Goal: Information Seeking & Learning: Learn about a topic

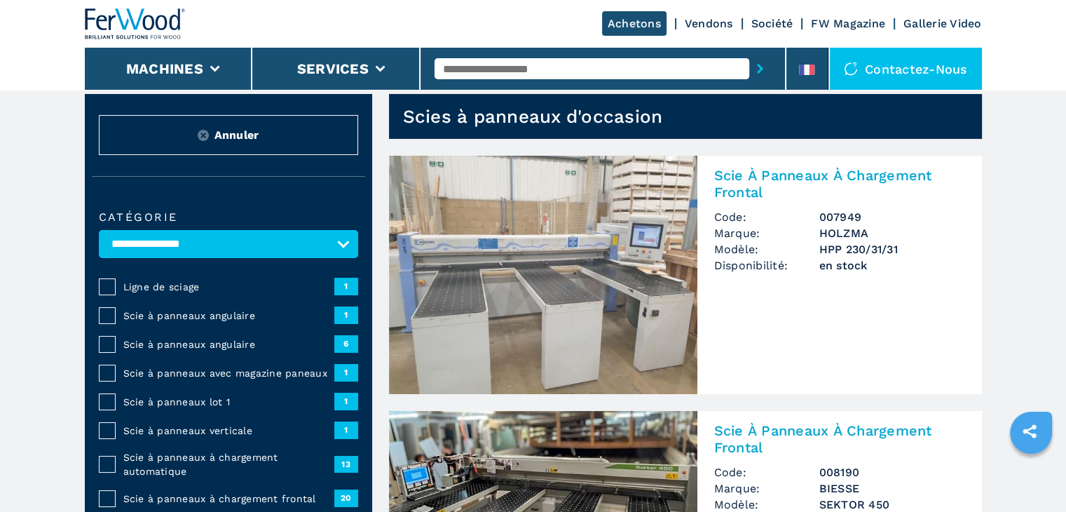
scroll to position [70, 0]
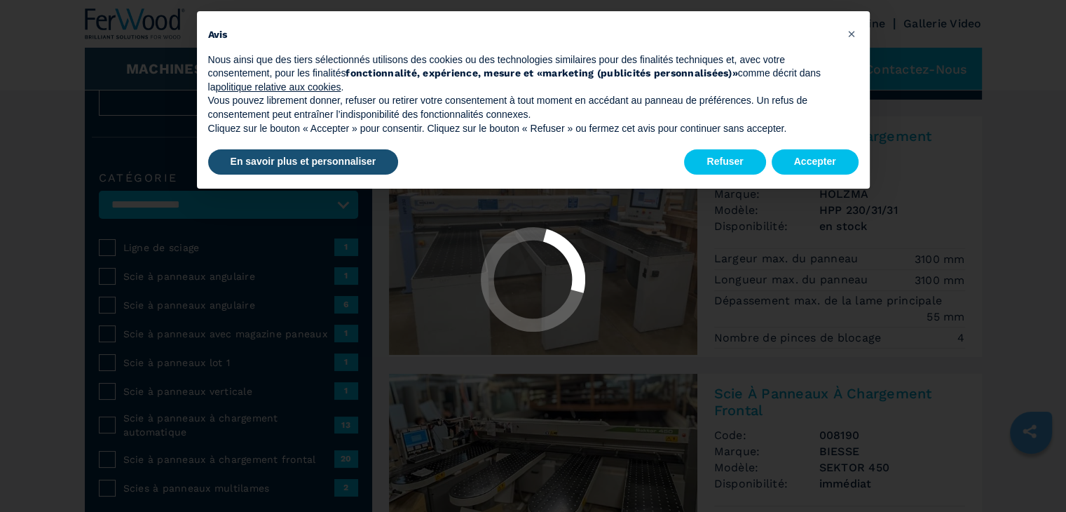
select select "**********"
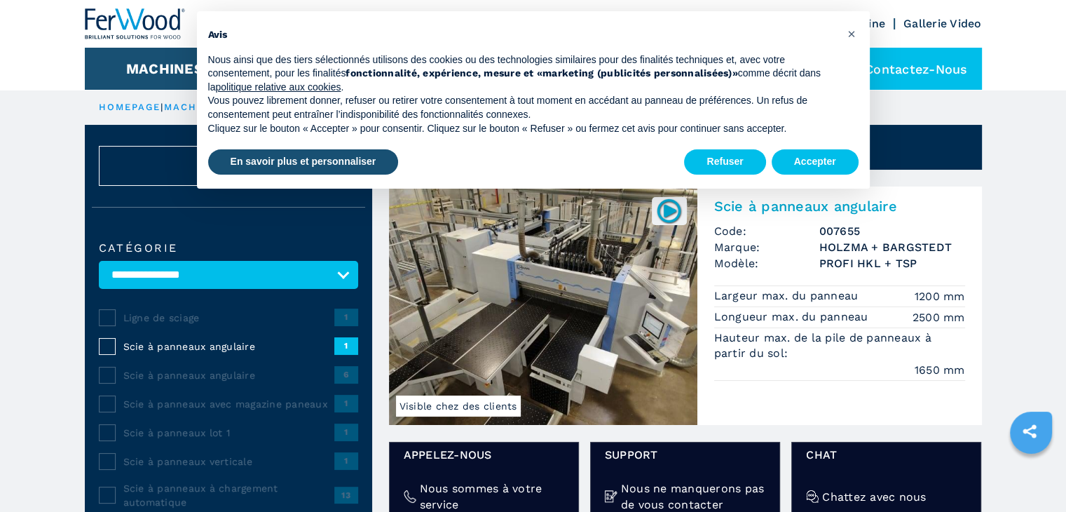
click at [565, 273] on img at bounding box center [543, 305] width 308 height 238
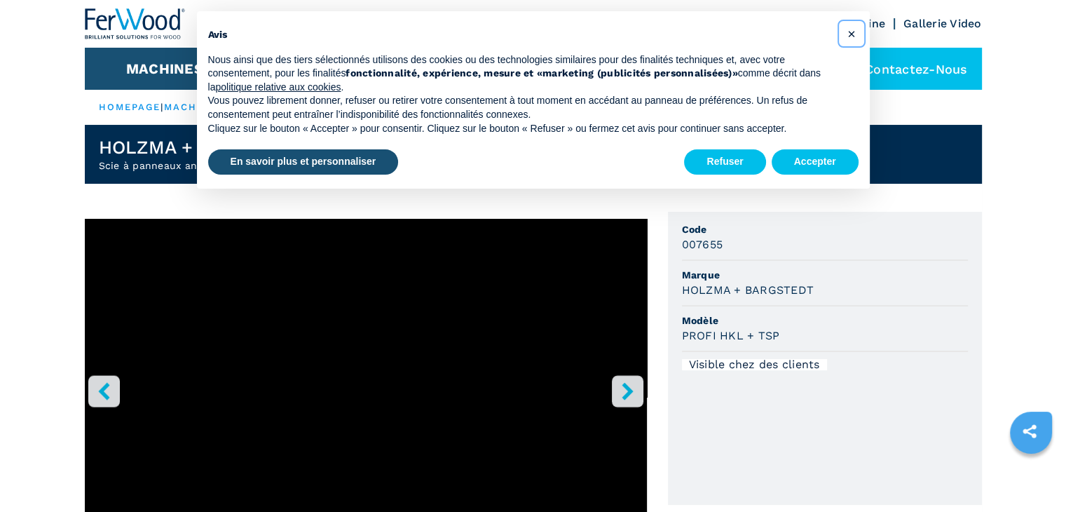
click at [851, 32] on span "×" at bounding box center [851, 33] width 8 height 17
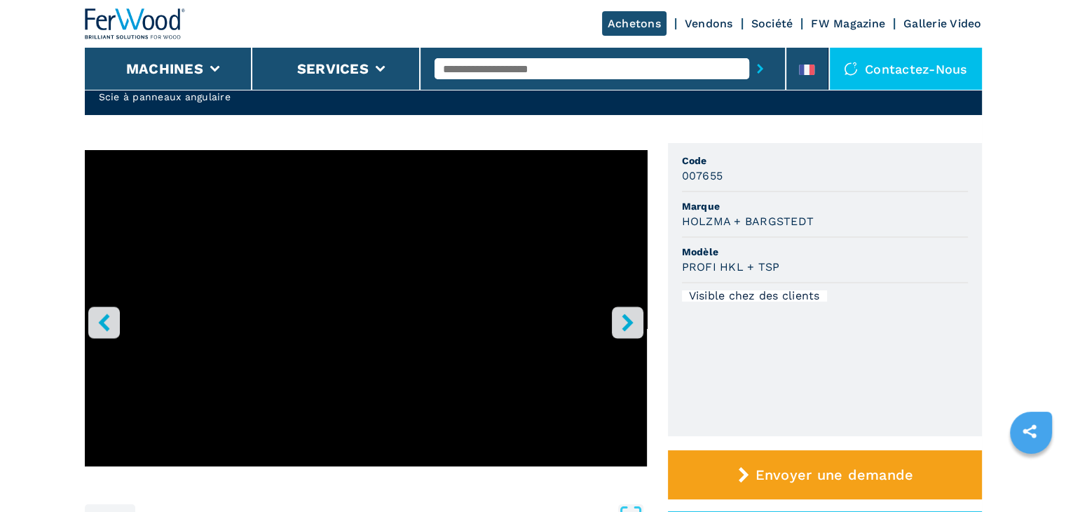
scroll to position [70, 0]
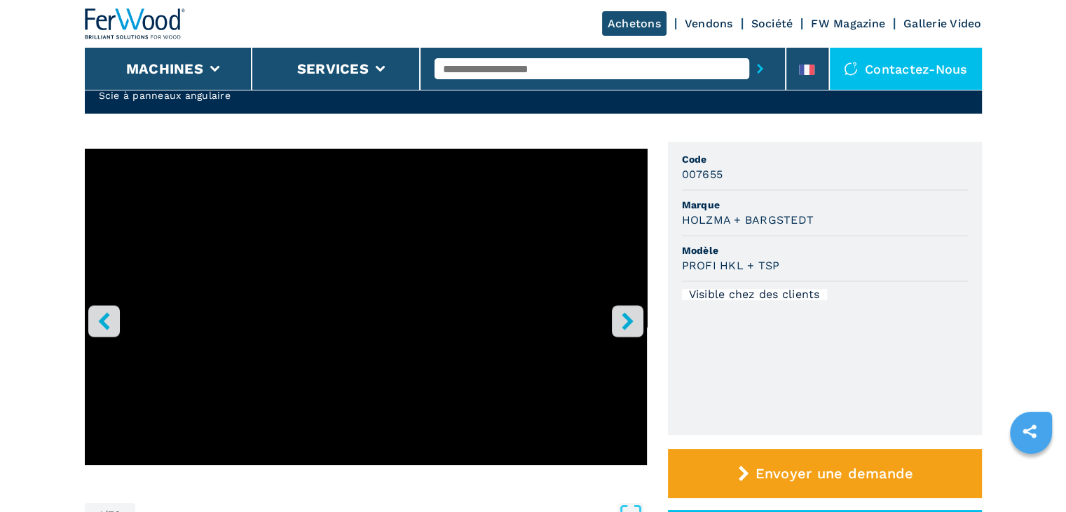
click at [629, 312] on icon "right-button" at bounding box center [628, 321] width 18 height 18
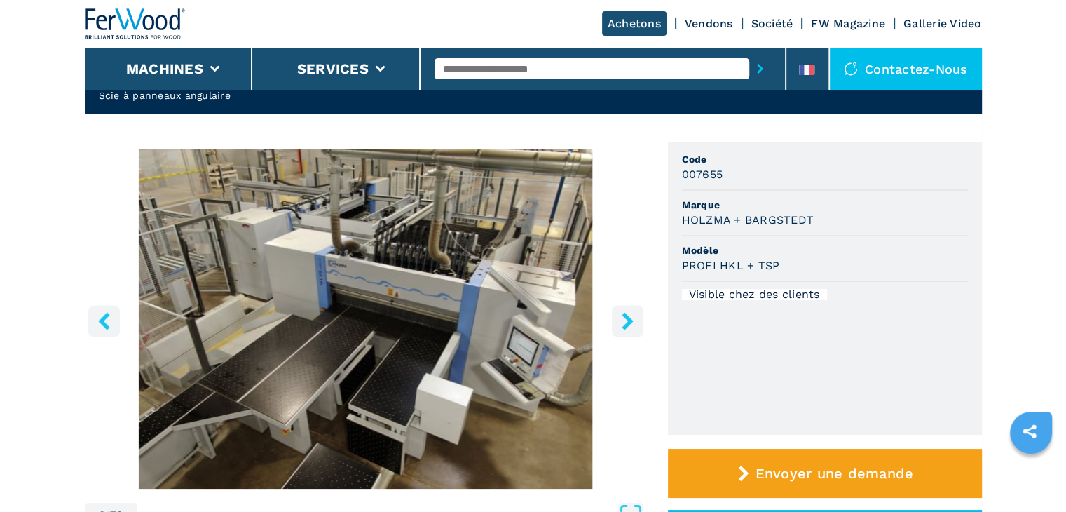
click at [632, 320] on icon "right-button" at bounding box center [628, 321] width 18 height 18
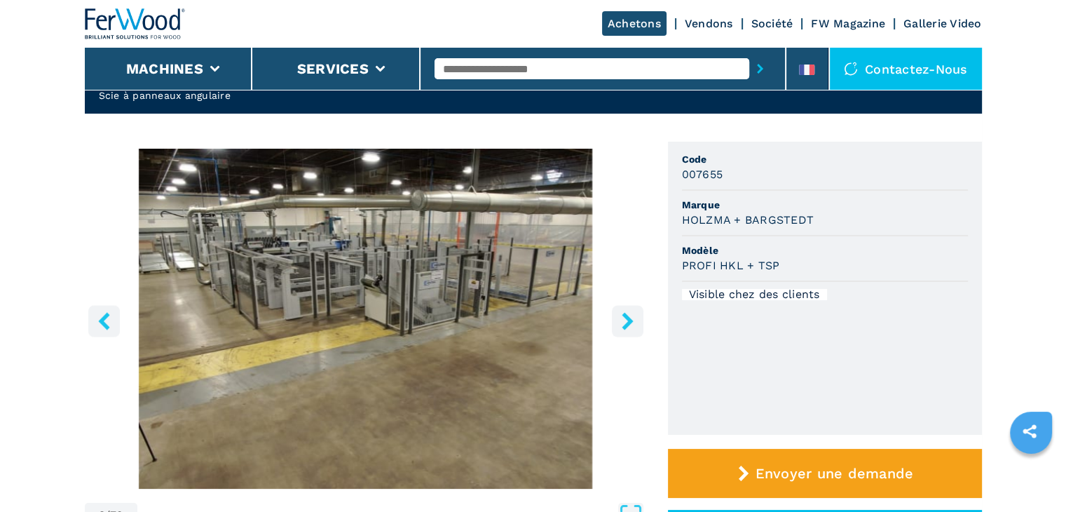
click at [632, 320] on icon "right-button" at bounding box center [628, 321] width 18 height 18
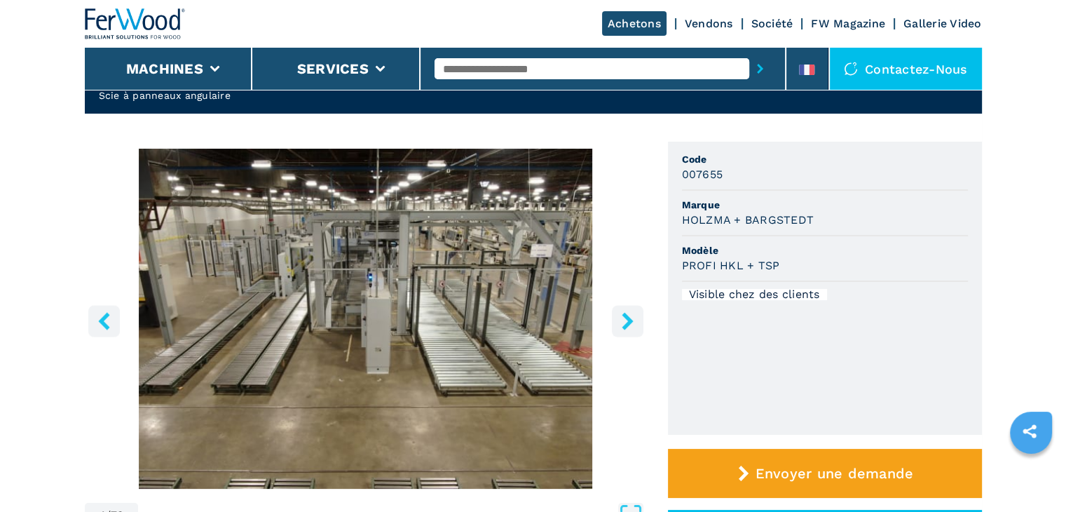
click at [632, 320] on icon "right-button" at bounding box center [628, 321] width 18 height 18
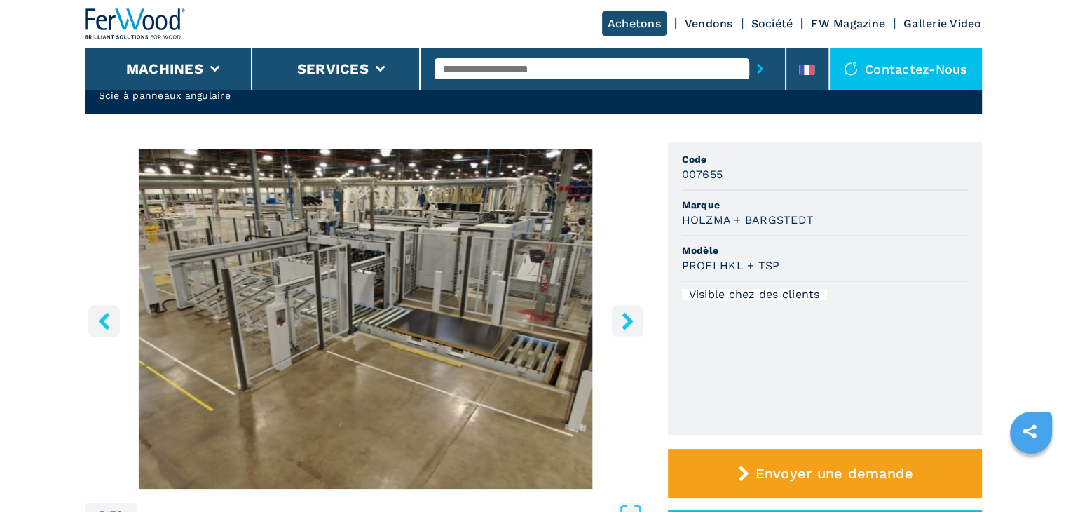
click at [632, 318] on icon "right-button" at bounding box center [628, 321] width 18 height 18
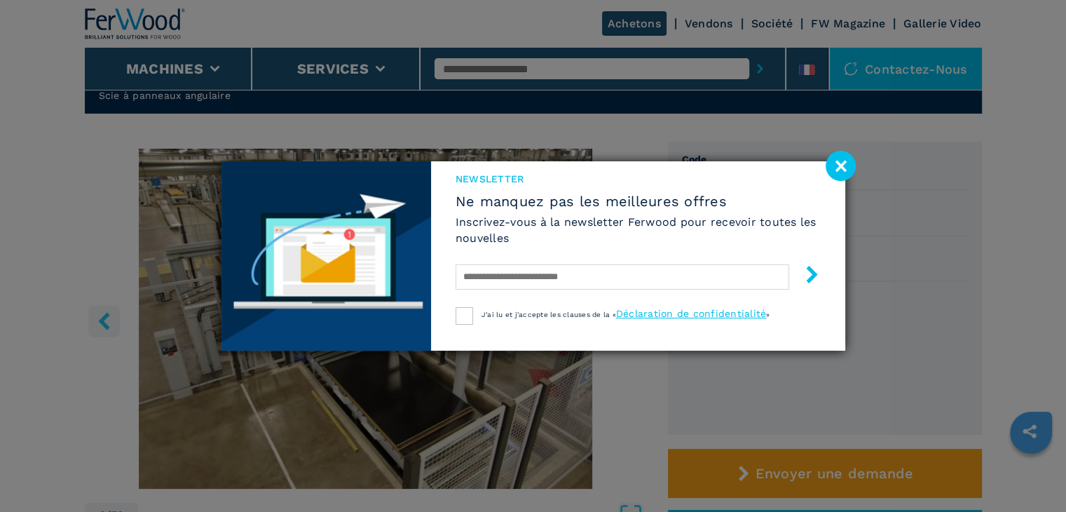
click at [838, 166] on image at bounding box center [841, 166] width 30 height 30
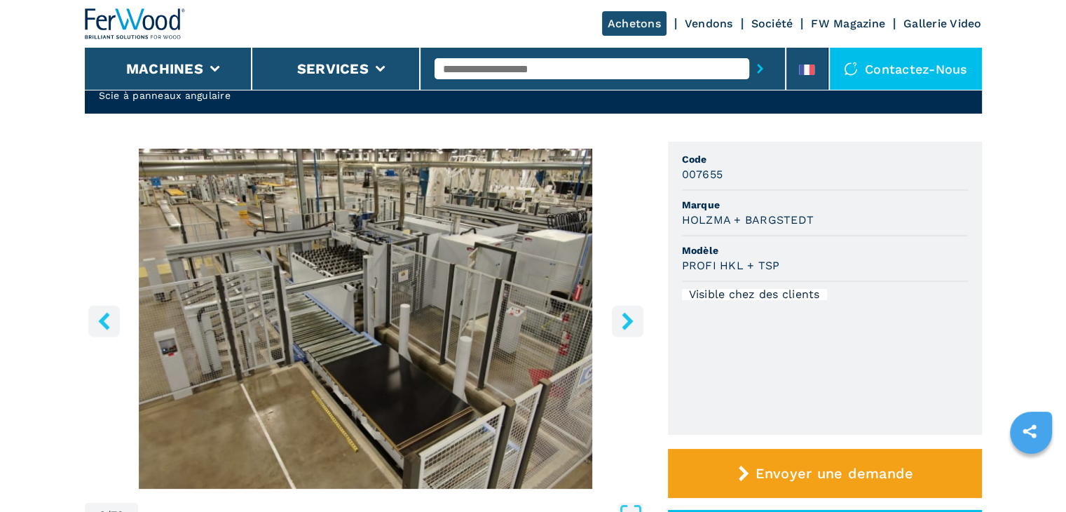
click at [379, 336] on img "Go to Slide 6" at bounding box center [366, 319] width 562 height 340
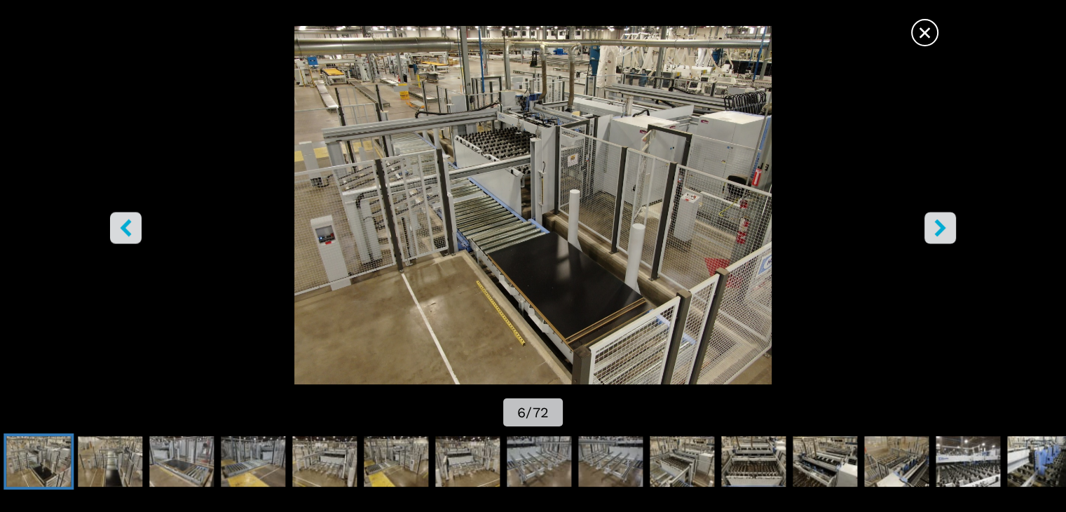
click at [939, 230] on icon "right-button" at bounding box center [941, 228] width 18 height 18
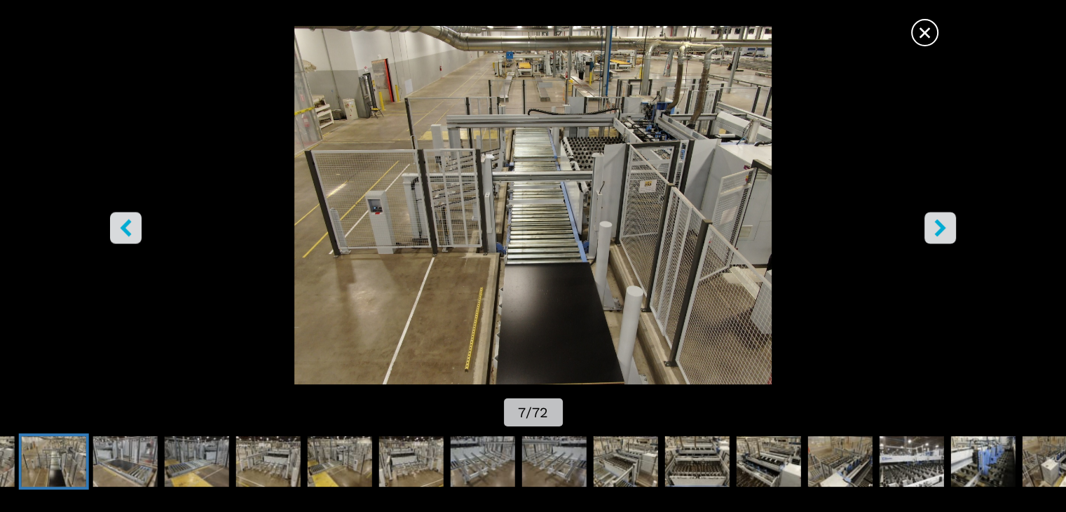
click at [126, 228] on icon "left-button" at bounding box center [126, 228] width 18 height 18
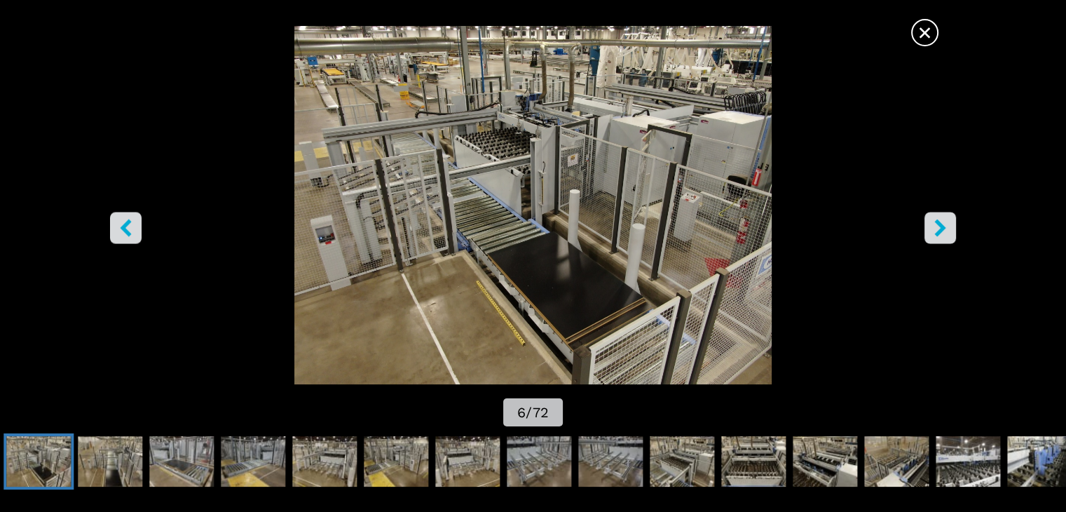
click at [127, 222] on icon "left-button" at bounding box center [126, 228] width 11 height 18
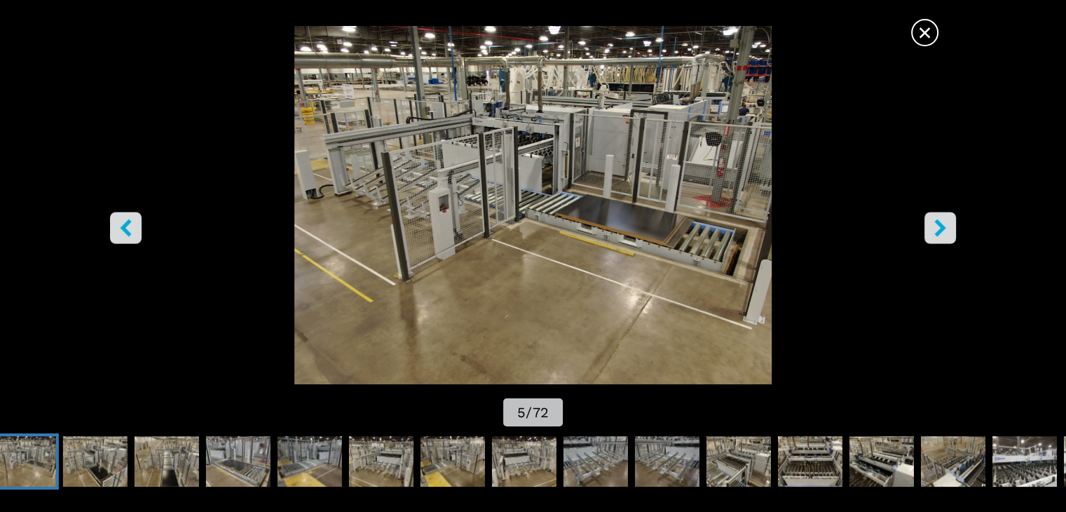
click at [127, 222] on icon "left-button" at bounding box center [126, 228] width 11 height 18
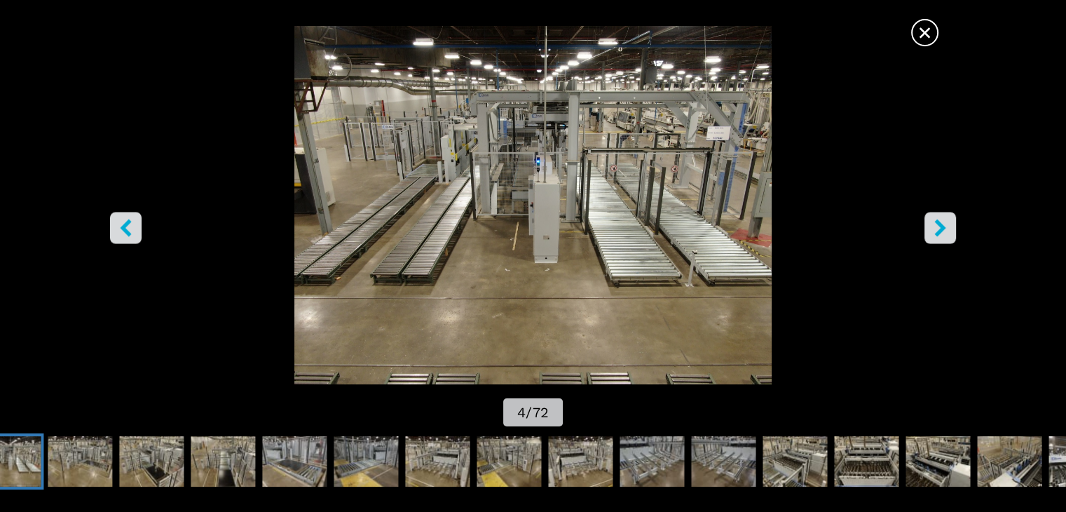
click at [127, 222] on icon "left-button" at bounding box center [126, 228] width 11 height 18
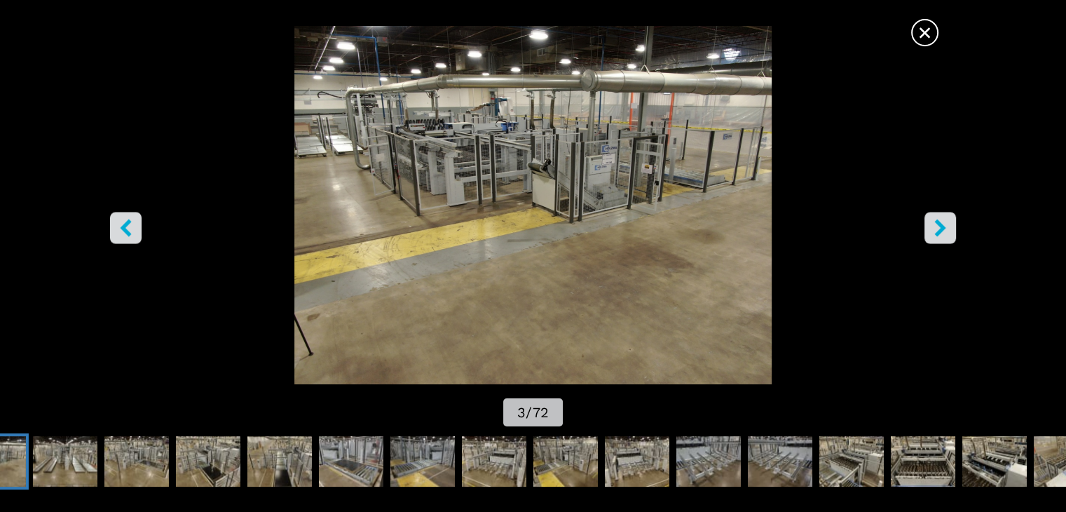
click at [128, 225] on icon "left-button" at bounding box center [126, 228] width 11 height 18
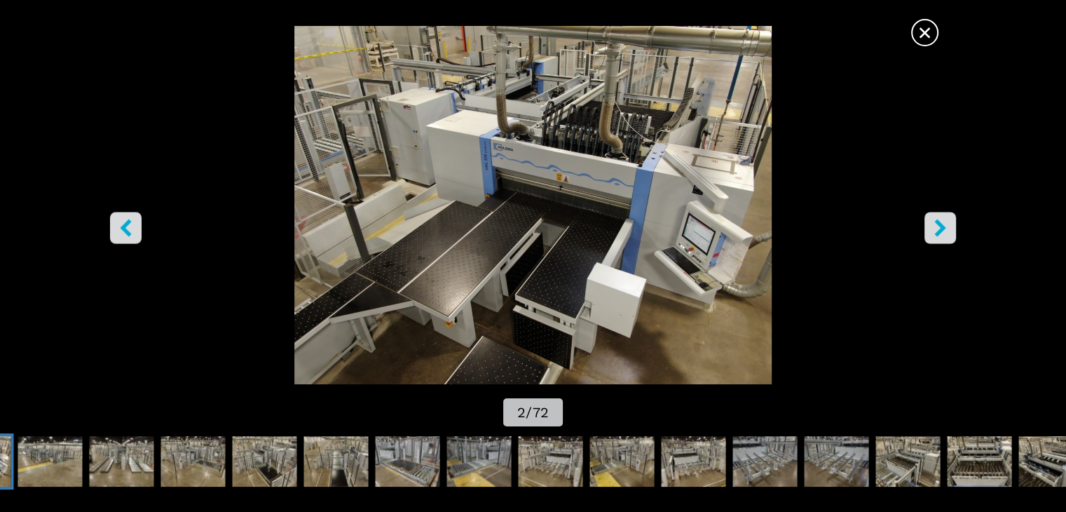
click at [942, 227] on icon "right-button" at bounding box center [939, 228] width 11 height 18
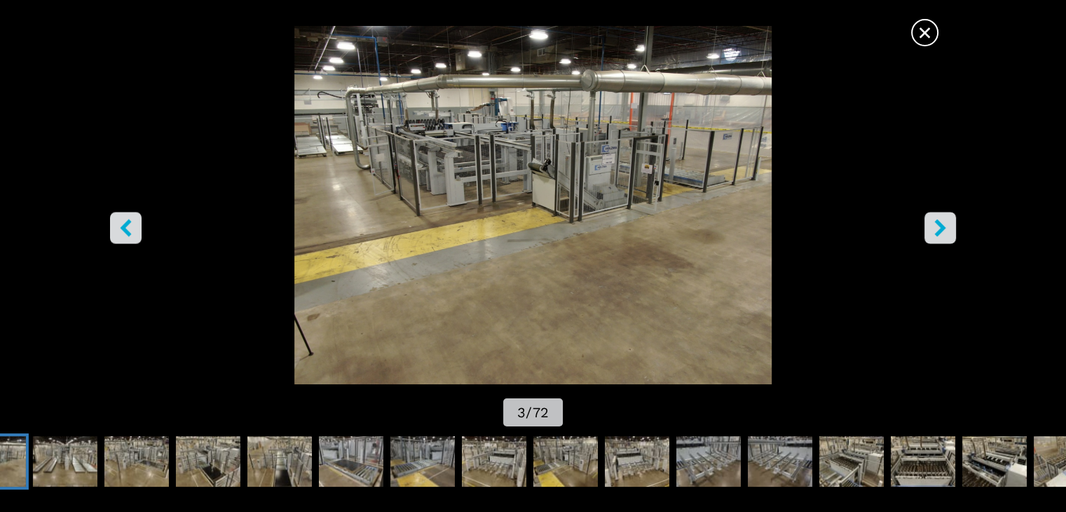
click at [942, 223] on icon "right-button" at bounding box center [941, 228] width 18 height 18
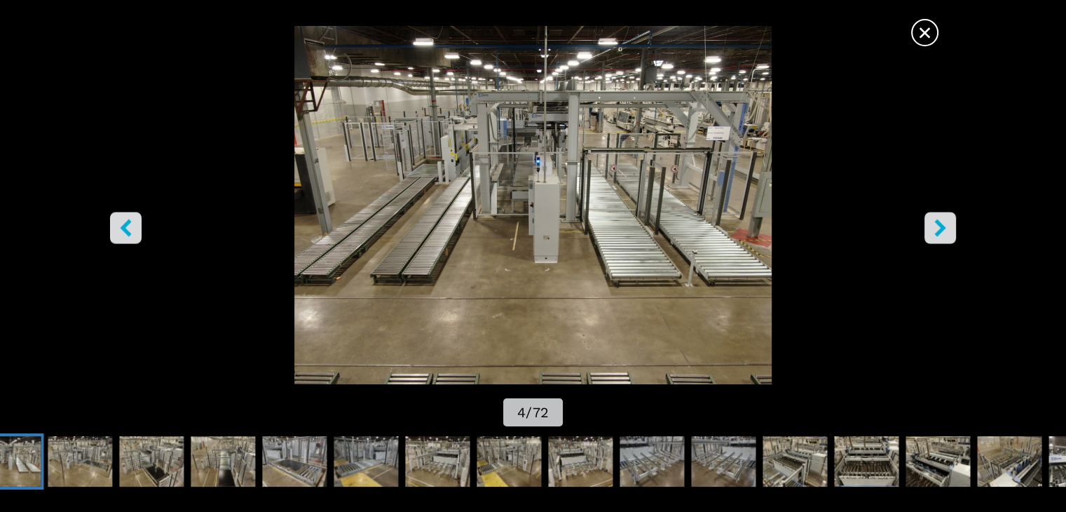
click at [944, 225] on icon "right-button" at bounding box center [941, 228] width 18 height 18
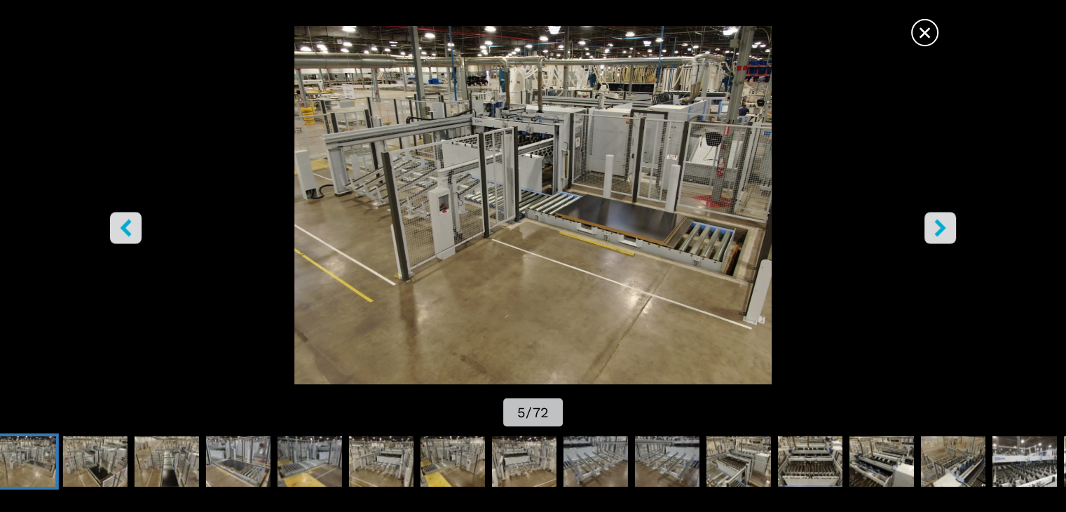
click at [944, 224] on icon "right-button" at bounding box center [941, 228] width 18 height 18
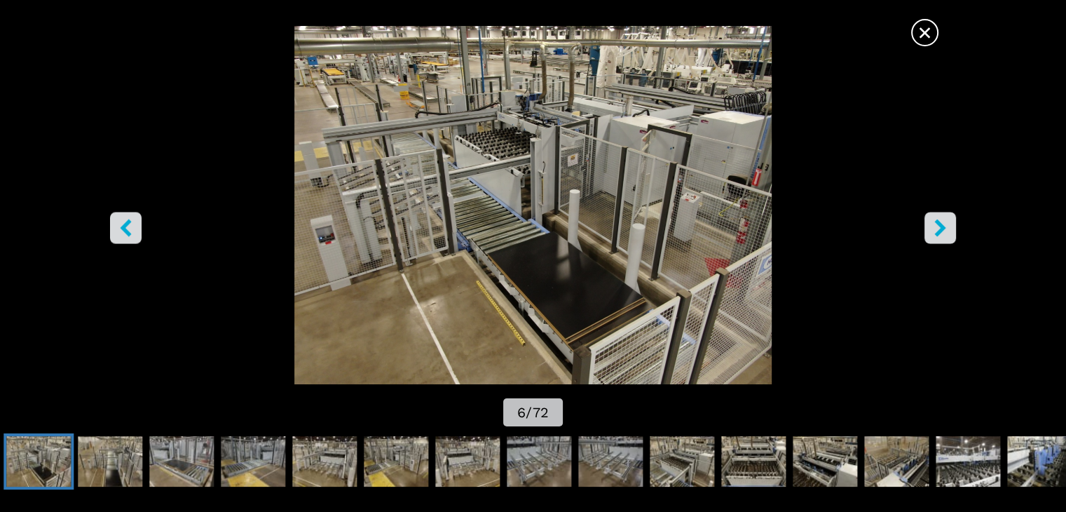
click at [944, 224] on icon "right-button" at bounding box center [941, 228] width 18 height 18
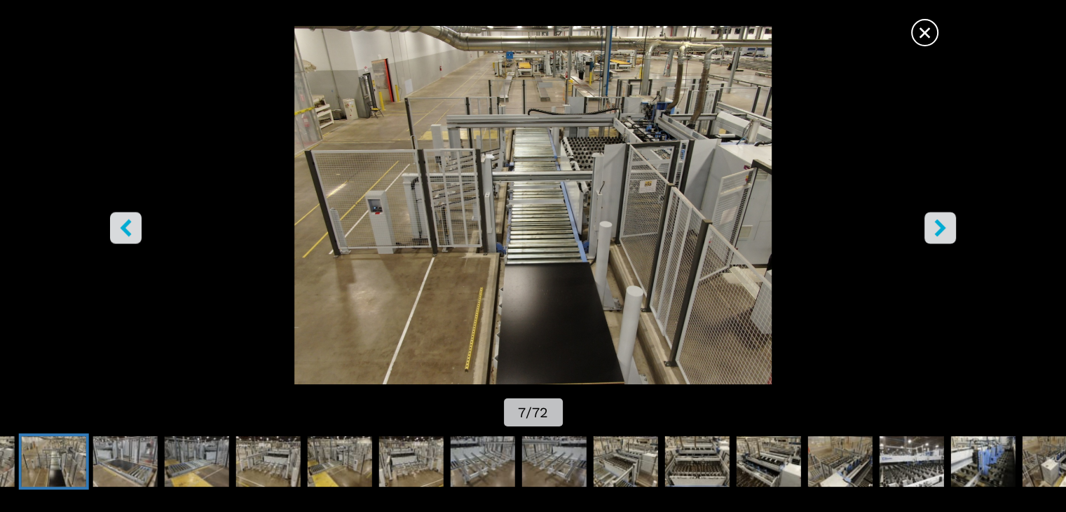
click at [942, 227] on icon "right-button" at bounding box center [939, 228] width 11 height 18
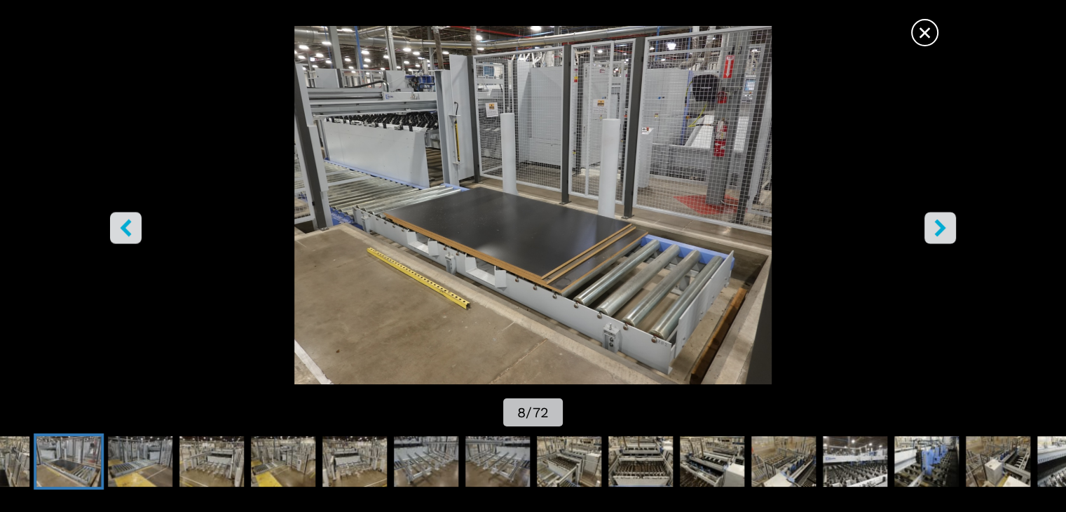
click at [944, 228] on icon "right-button" at bounding box center [939, 228] width 11 height 18
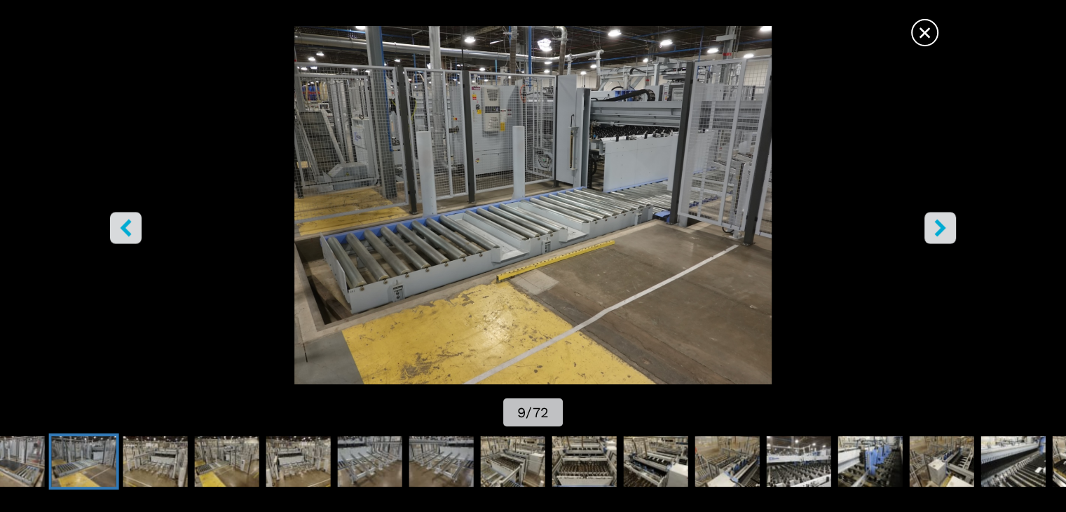
click at [942, 227] on icon "right-button" at bounding box center [939, 228] width 11 height 18
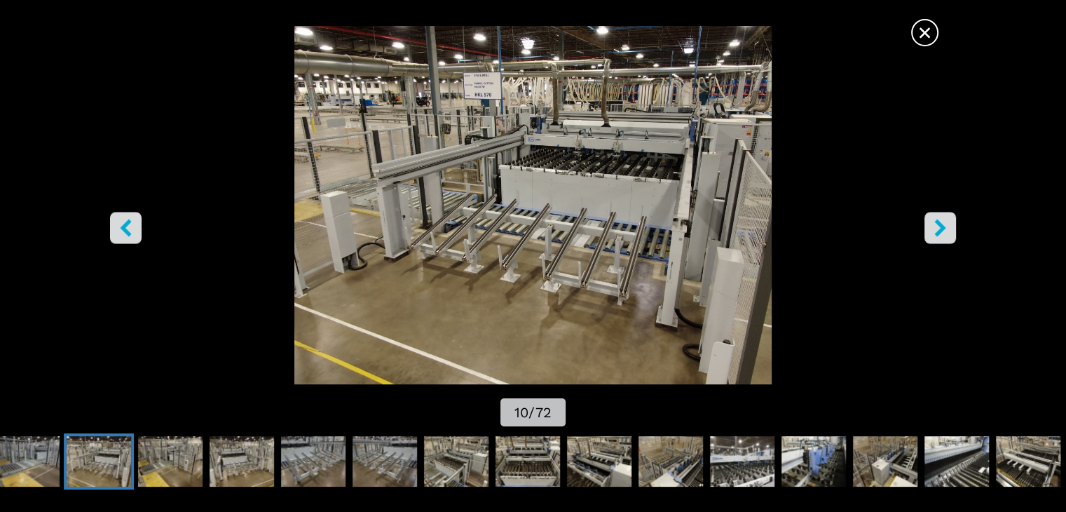
click at [938, 222] on icon "right-button" at bounding box center [939, 228] width 11 height 18
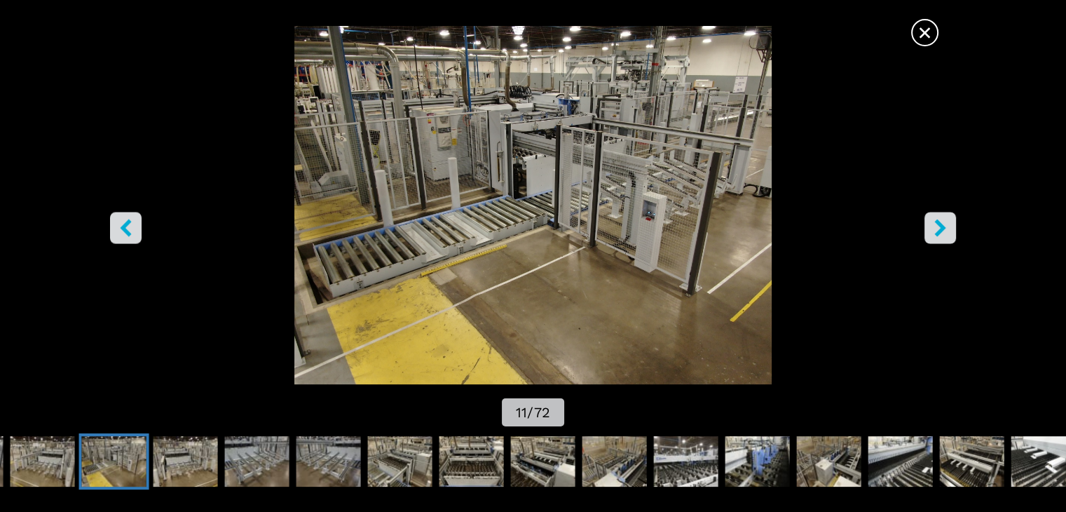
click at [939, 222] on icon "right-button" at bounding box center [939, 228] width 11 height 18
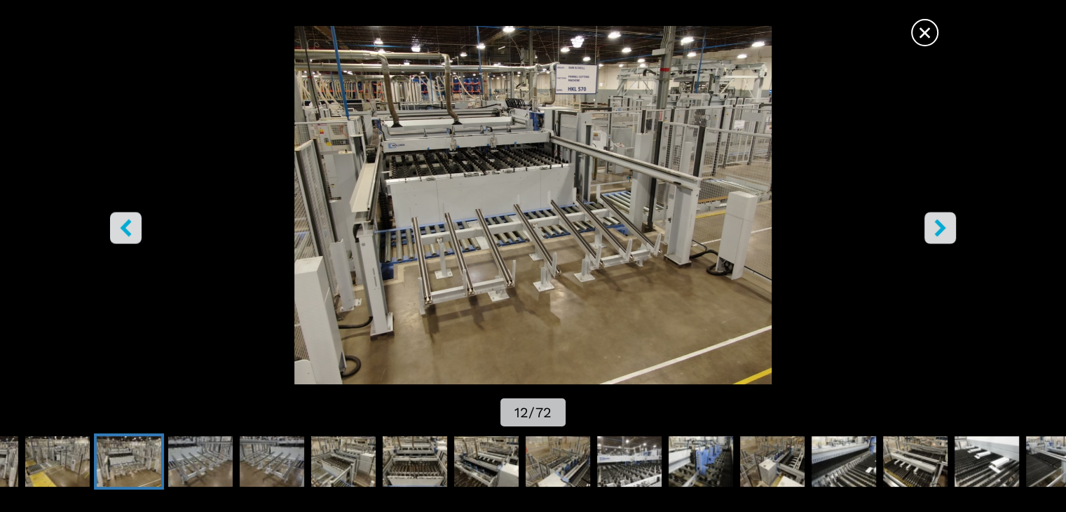
click at [937, 222] on icon "right-button" at bounding box center [939, 228] width 11 height 18
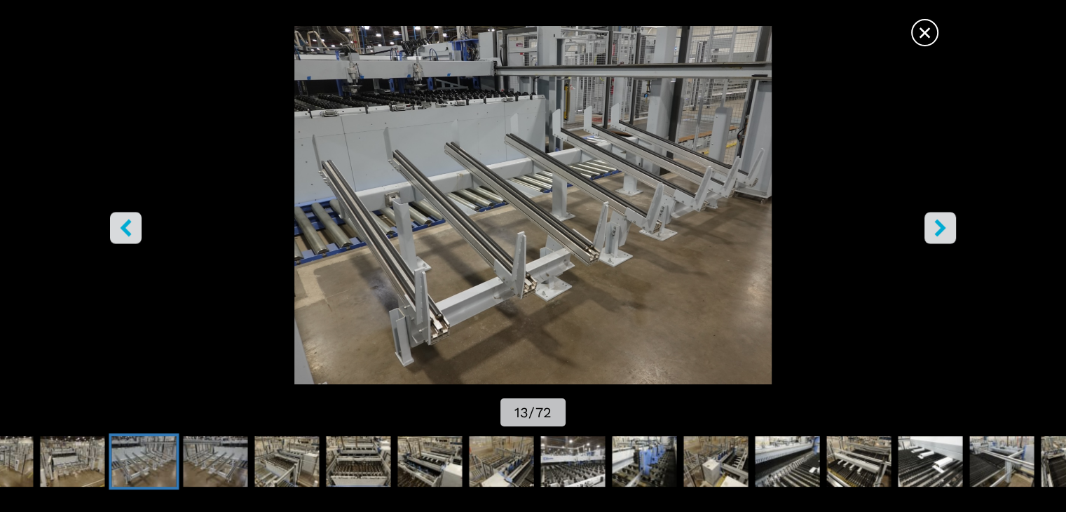
click at [941, 225] on icon "right-button" at bounding box center [939, 228] width 11 height 18
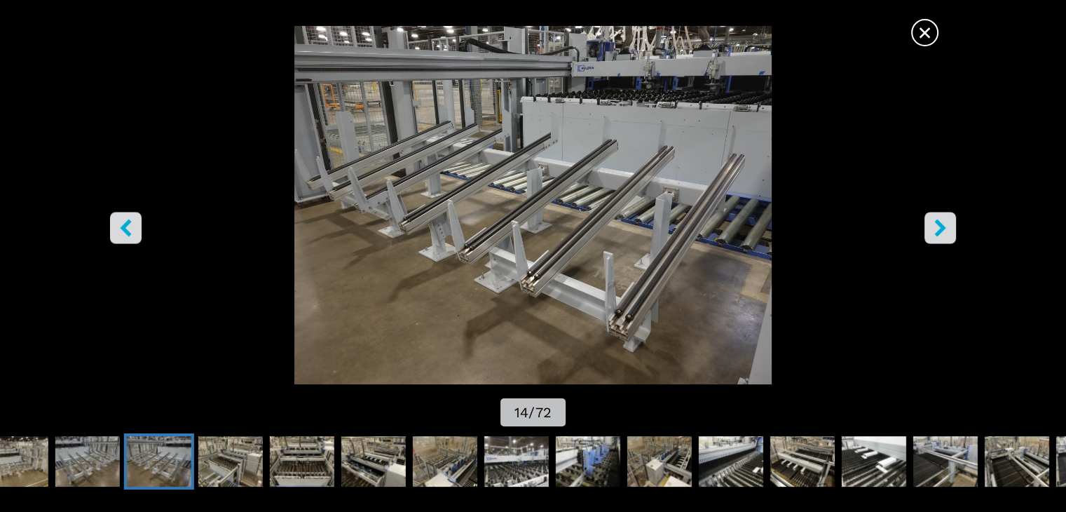
click at [939, 226] on icon "right-button" at bounding box center [939, 228] width 11 height 18
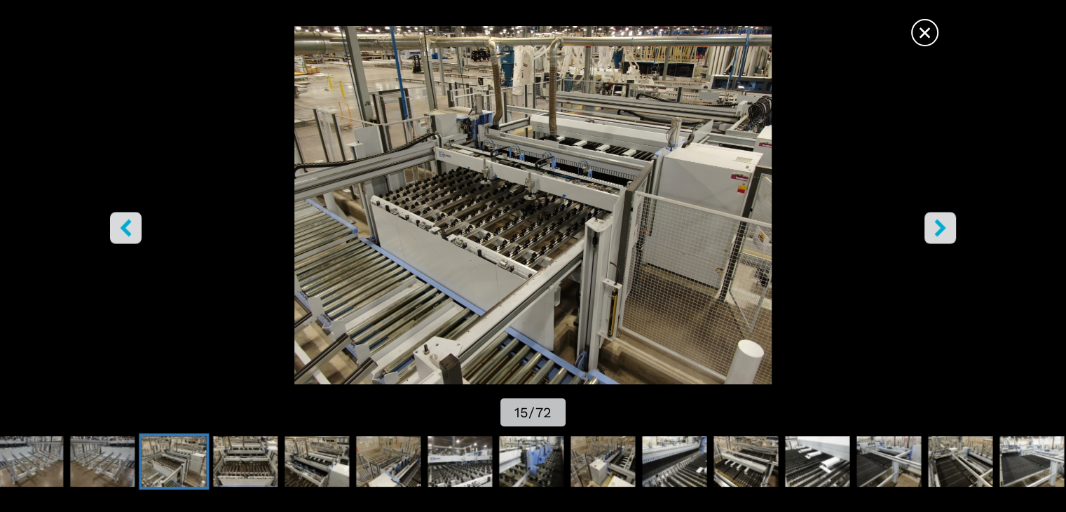
click at [937, 226] on icon "right-button" at bounding box center [941, 228] width 18 height 18
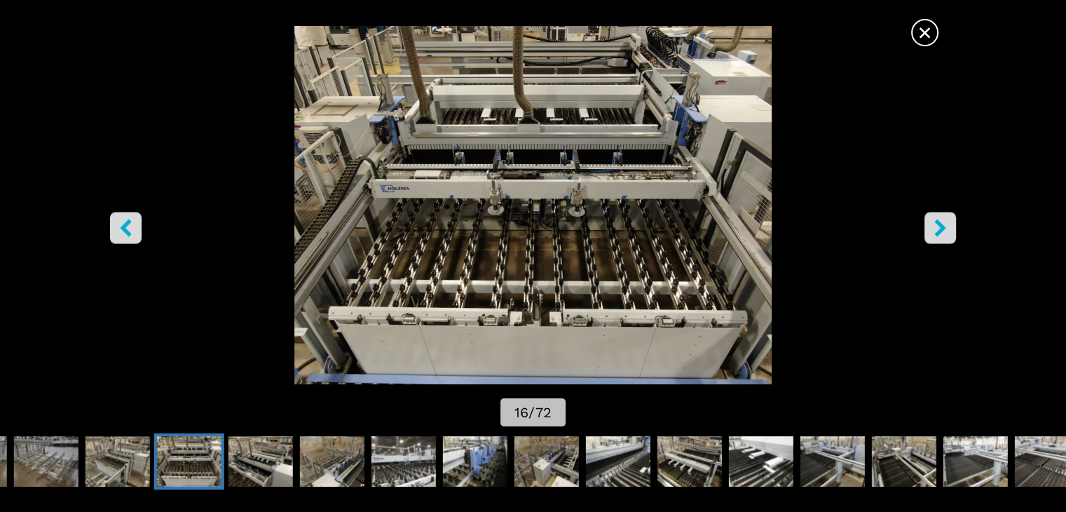
click at [945, 228] on icon "right-button" at bounding box center [939, 228] width 11 height 18
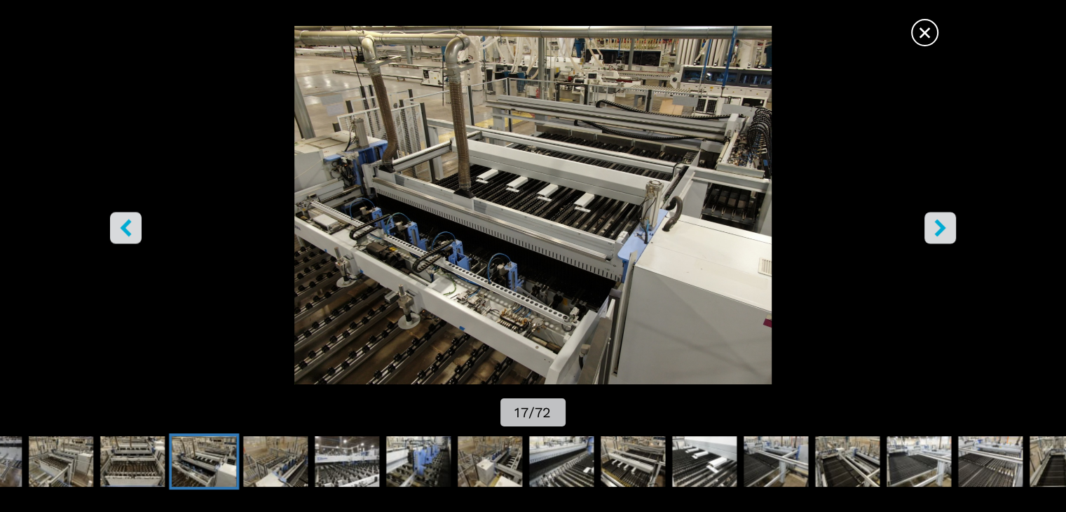
click at [947, 225] on icon "right-button" at bounding box center [941, 228] width 18 height 18
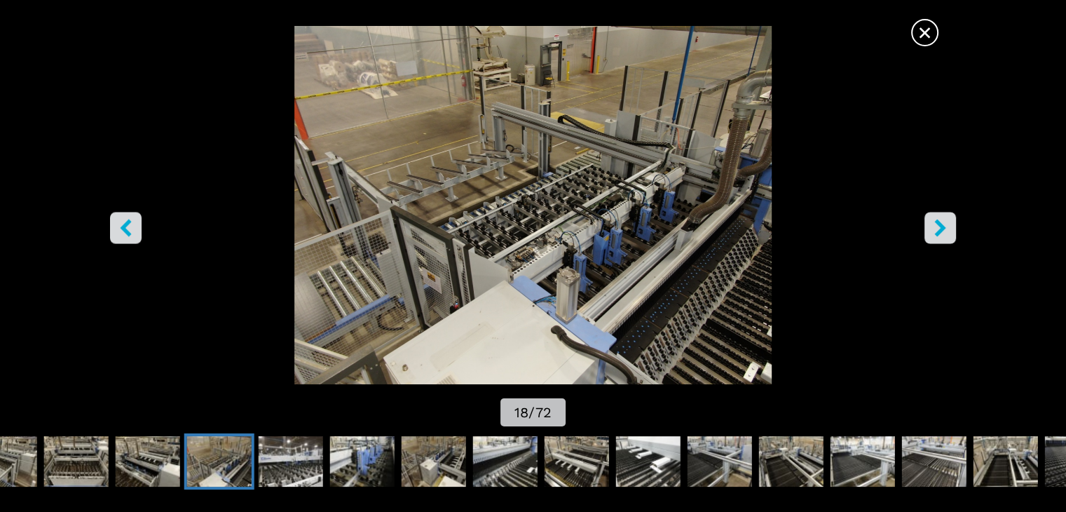
click at [937, 222] on icon "right-button" at bounding box center [939, 228] width 11 height 18
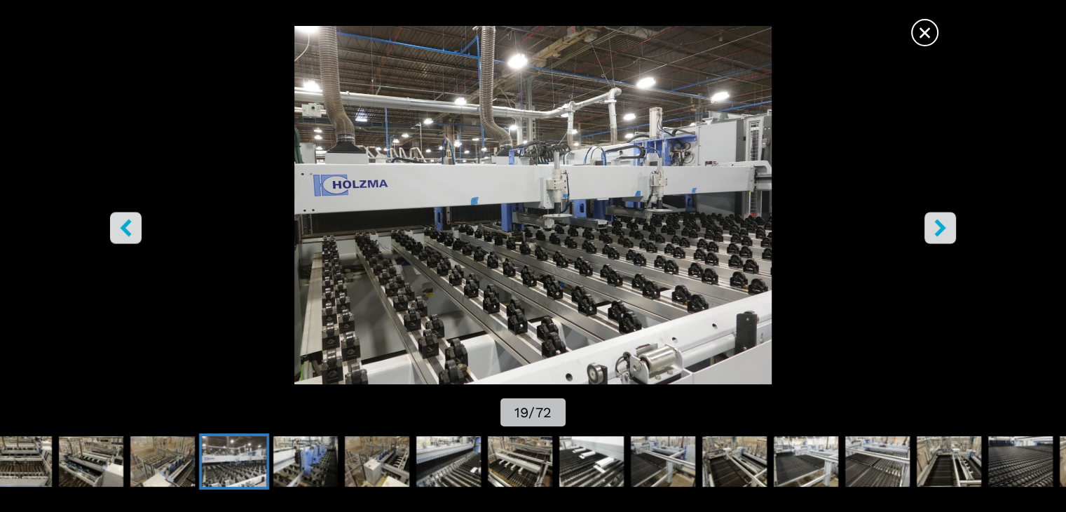
click at [932, 219] on icon "right-button" at bounding box center [941, 228] width 18 height 18
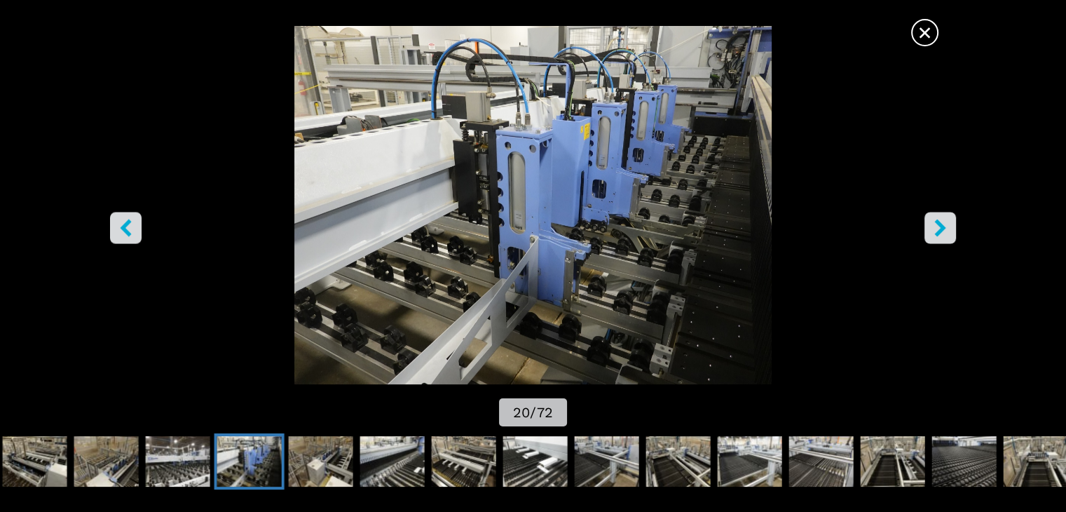
click at [130, 219] on icon "left-button" at bounding box center [126, 228] width 18 height 18
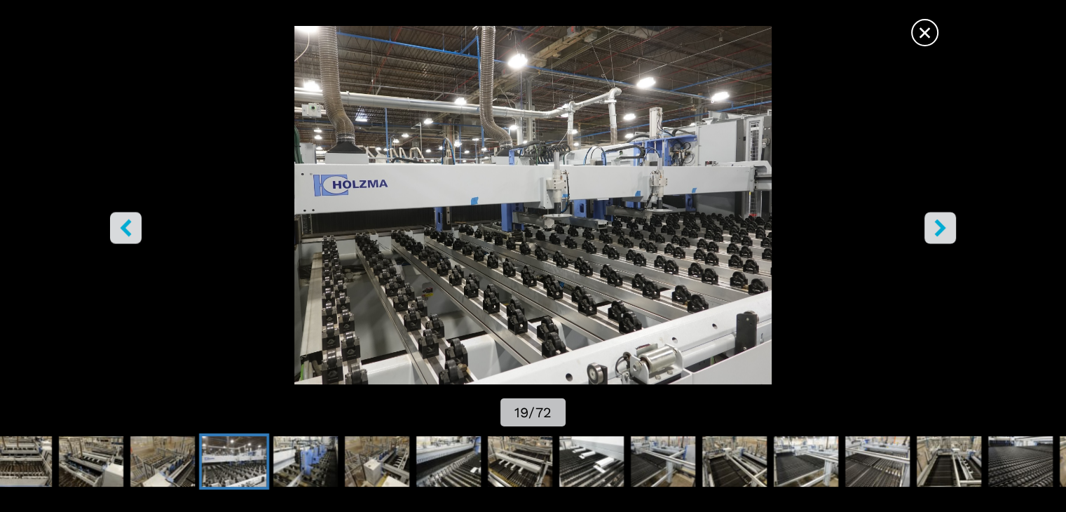
click at [942, 221] on icon "right-button" at bounding box center [941, 228] width 18 height 18
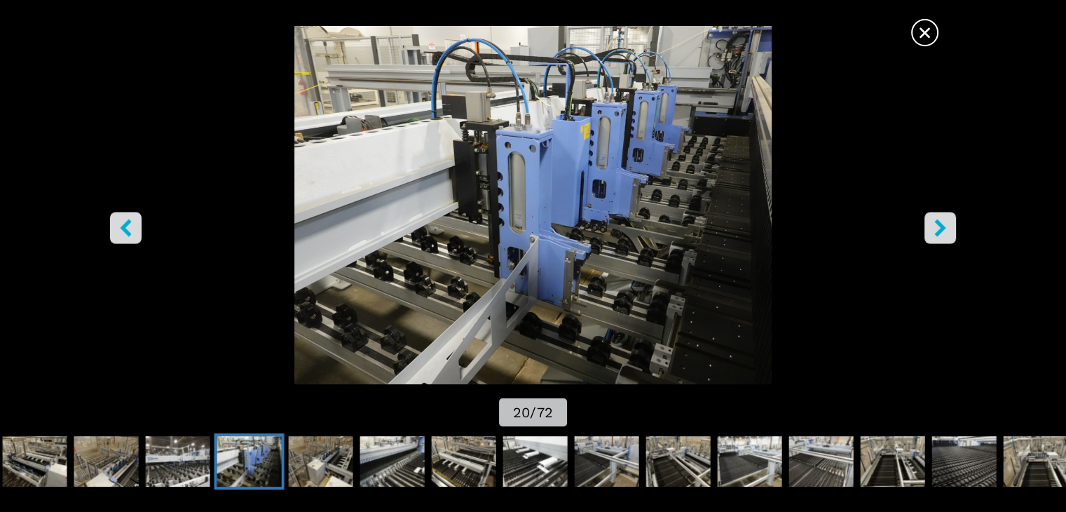
click at [939, 219] on icon "right-button" at bounding box center [941, 228] width 18 height 18
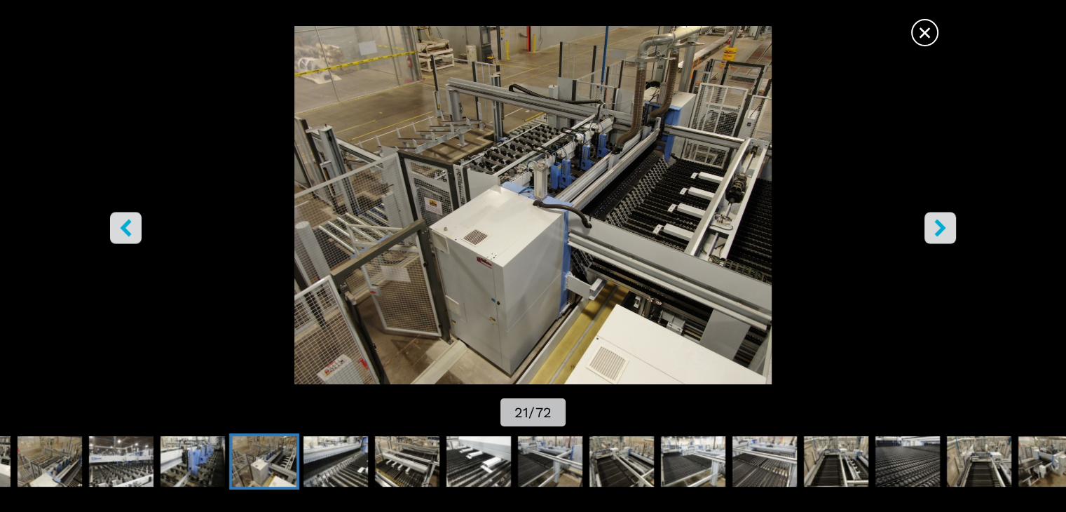
click at [939, 219] on icon "right-button" at bounding box center [941, 228] width 18 height 18
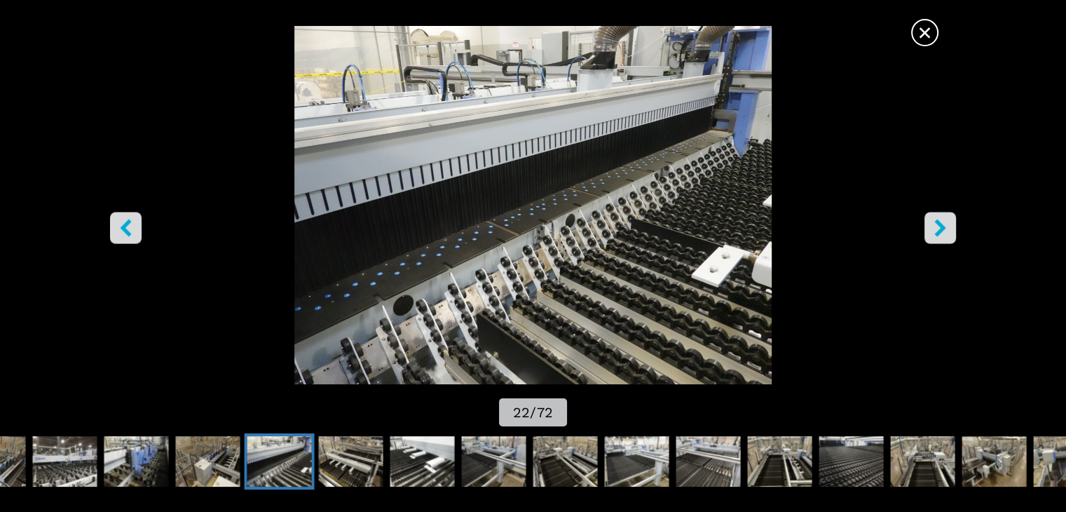
click at [938, 216] on button "right-button" at bounding box center [941, 228] width 32 height 32
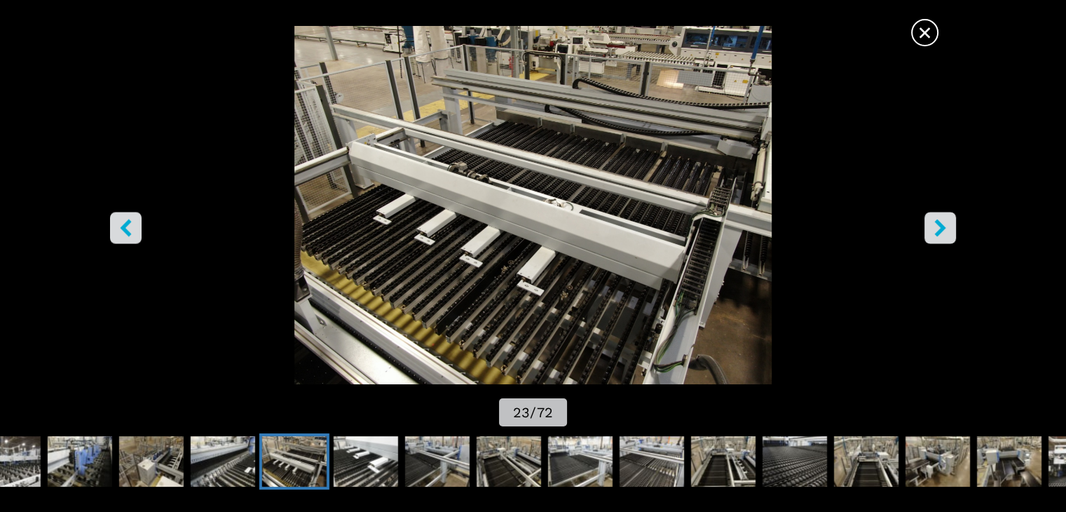
click at [938, 216] on button "right-button" at bounding box center [941, 228] width 32 height 32
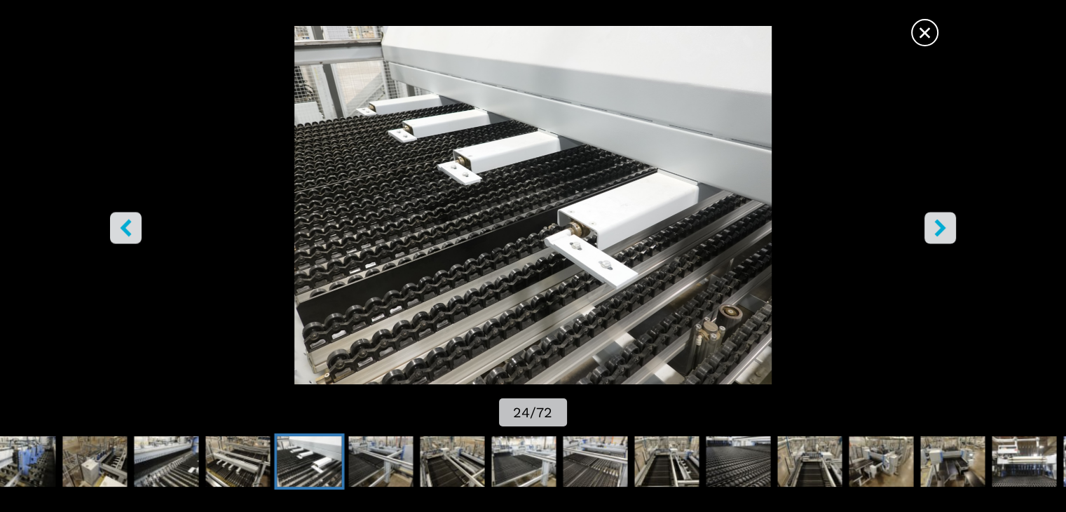
click at [932, 227] on icon "right-button" at bounding box center [941, 228] width 18 height 18
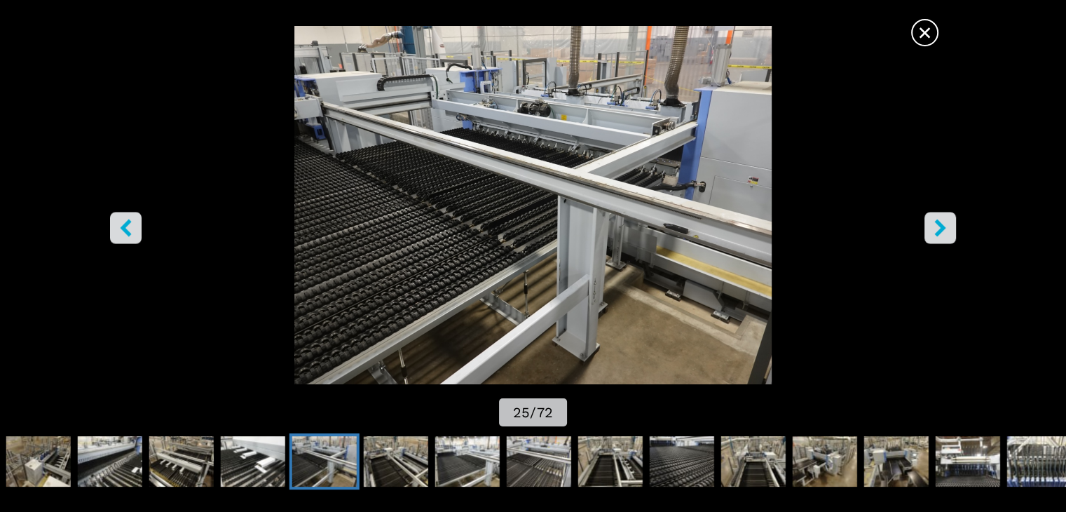
click at [936, 225] on icon "right-button" at bounding box center [941, 228] width 18 height 18
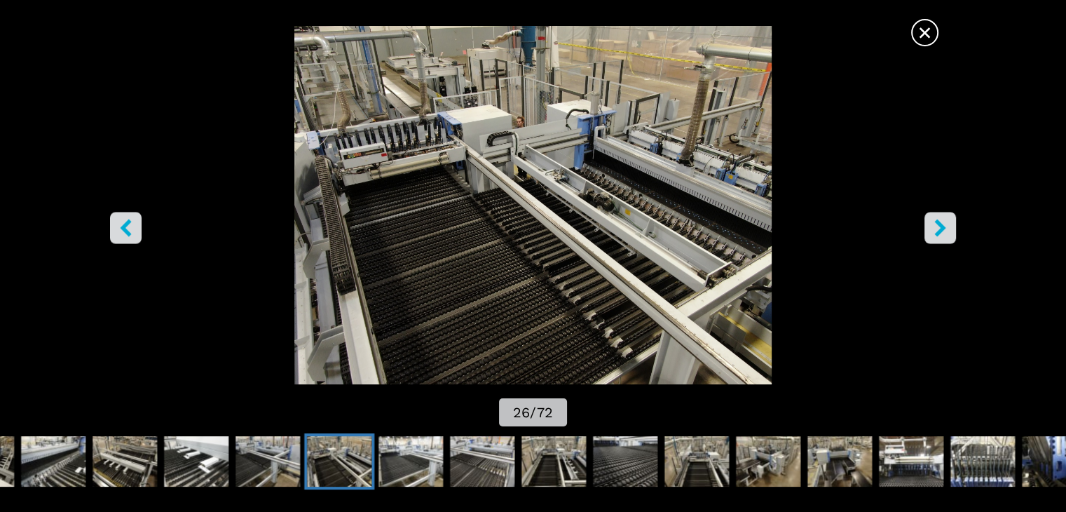
click at [937, 227] on icon "right-button" at bounding box center [941, 228] width 18 height 18
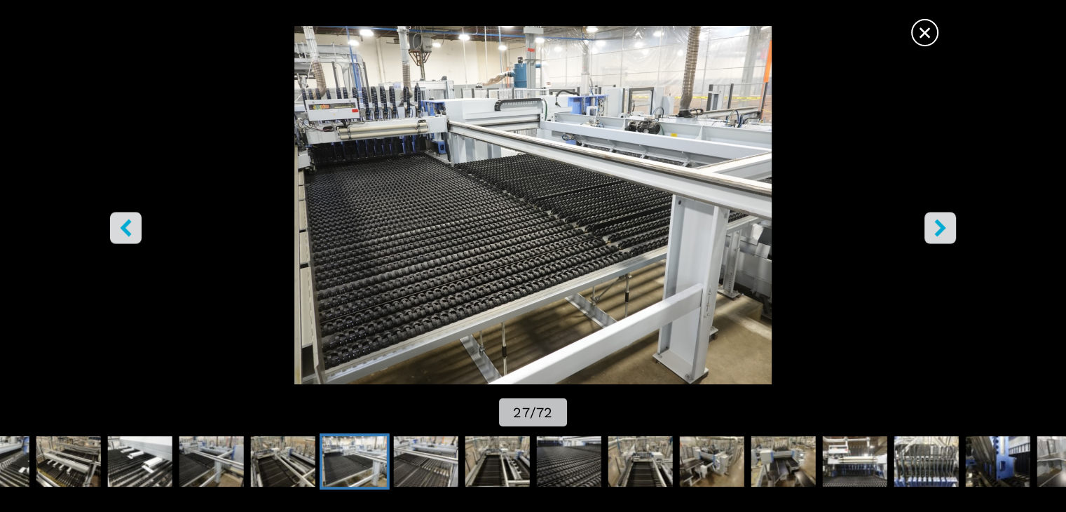
click at [937, 227] on icon "right-button" at bounding box center [941, 228] width 18 height 18
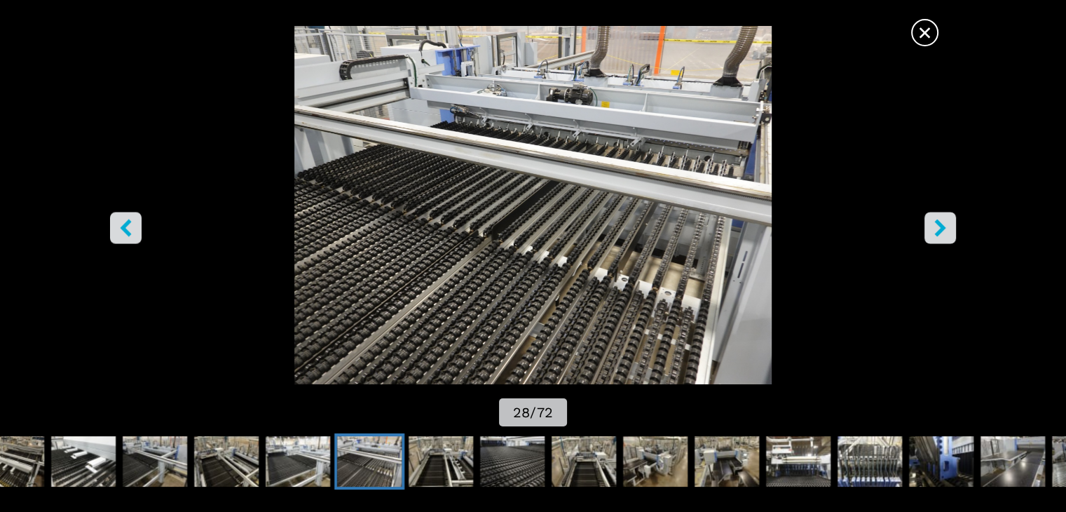
click at [936, 227] on icon "right-button" at bounding box center [941, 228] width 18 height 18
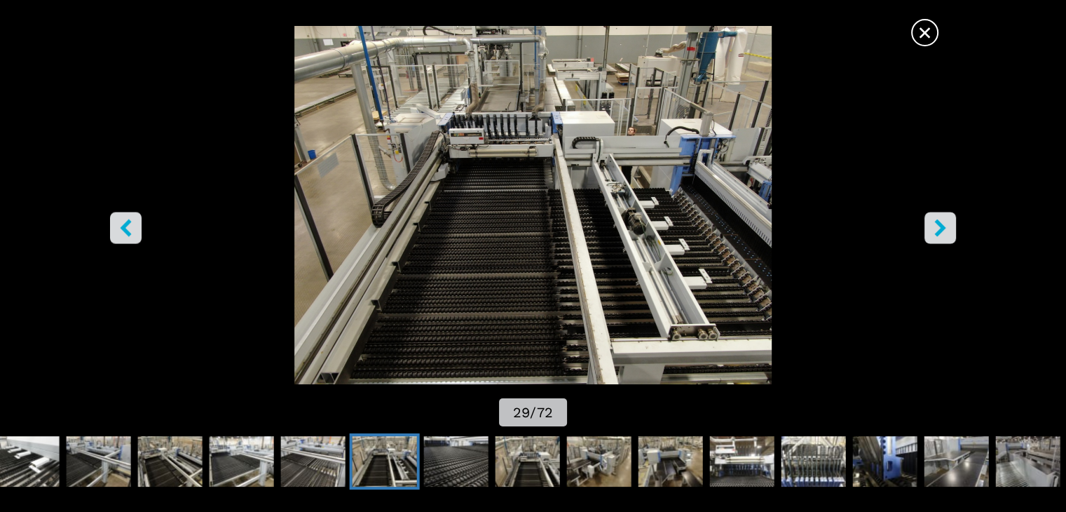
click at [936, 227] on icon "right-button" at bounding box center [941, 228] width 18 height 18
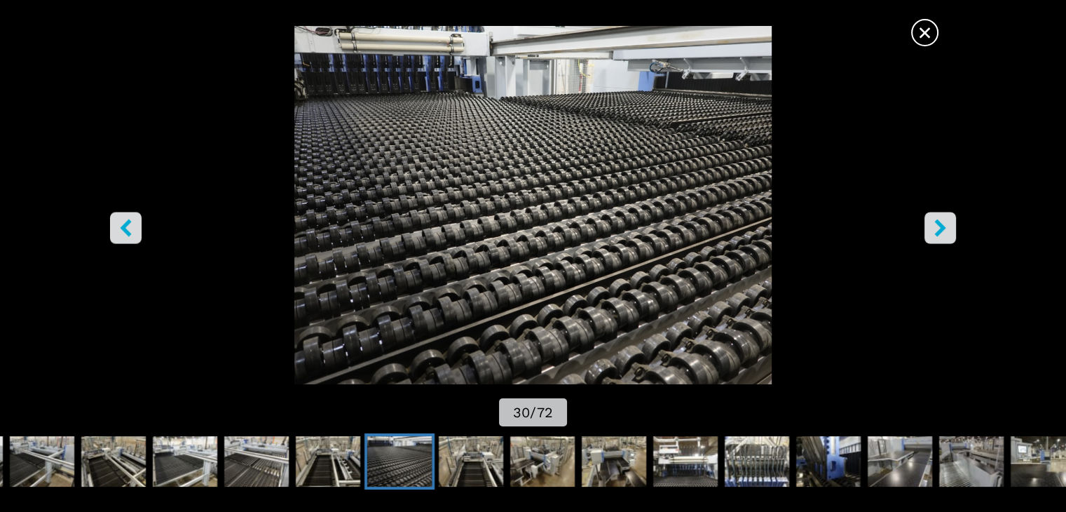
click at [942, 222] on icon "right-button" at bounding box center [941, 228] width 18 height 18
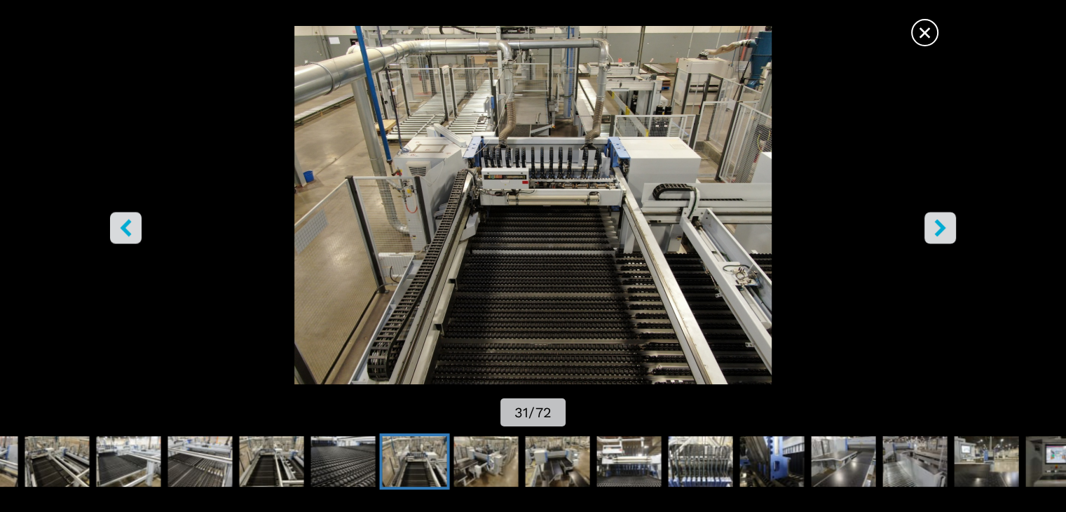
click at [941, 224] on icon "right-button" at bounding box center [939, 228] width 11 height 18
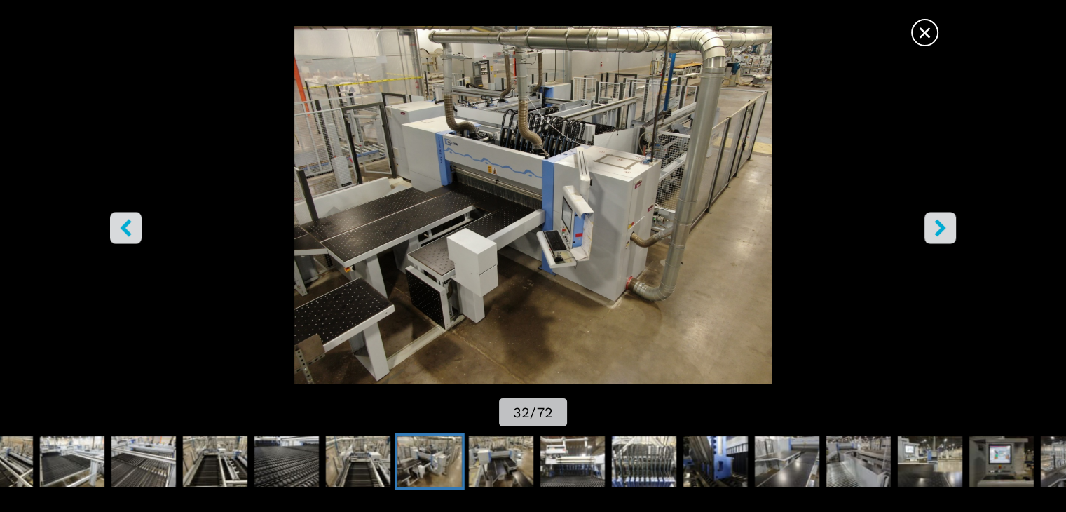
click at [936, 222] on icon "right-button" at bounding box center [939, 228] width 11 height 18
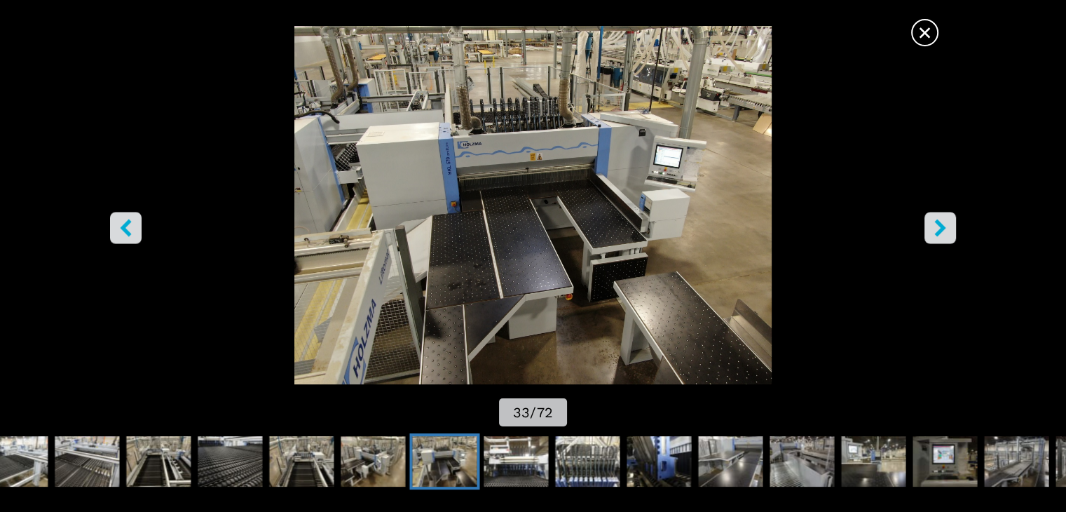
click at [943, 230] on icon "right-button" at bounding box center [939, 228] width 11 height 18
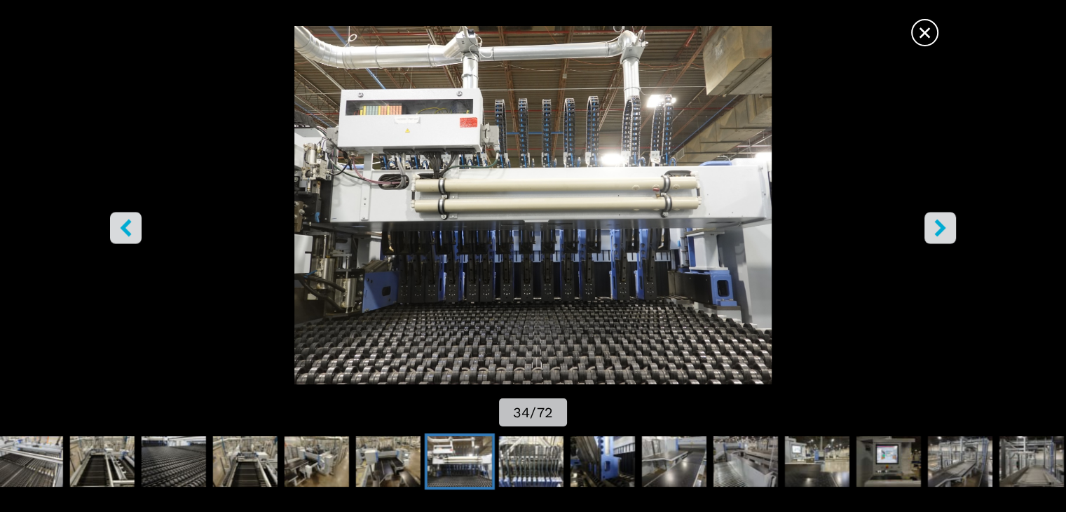
click at [942, 227] on icon "right-button" at bounding box center [939, 228] width 11 height 18
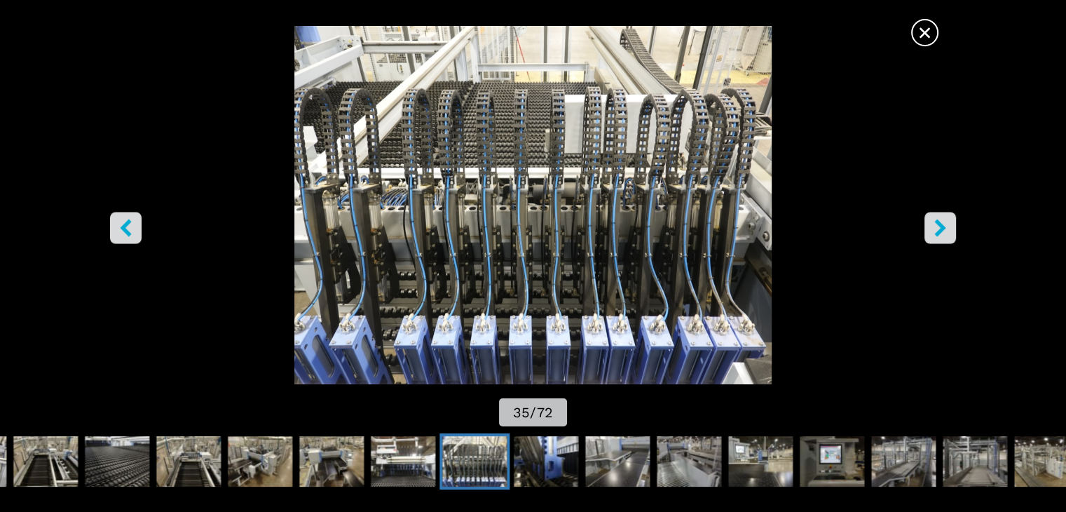
click at [942, 226] on icon "right-button" at bounding box center [939, 228] width 11 height 18
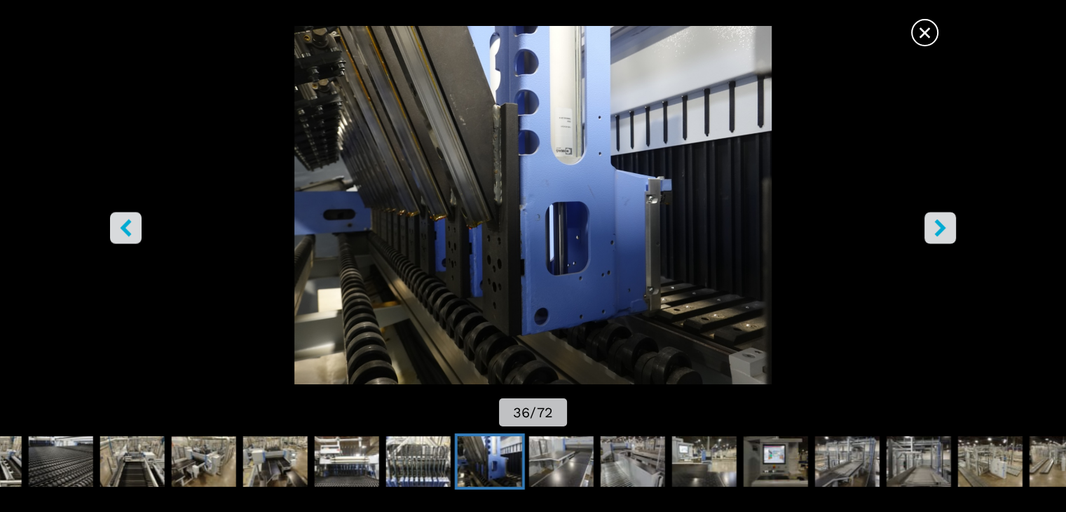
click at [942, 226] on icon "right-button" at bounding box center [939, 228] width 11 height 18
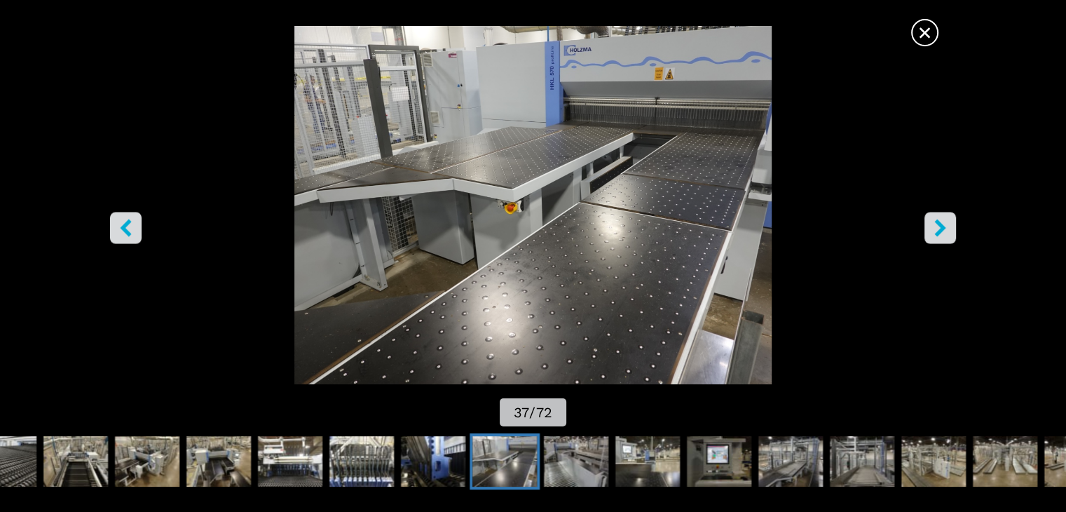
click at [942, 226] on icon "right-button" at bounding box center [939, 228] width 11 height 18
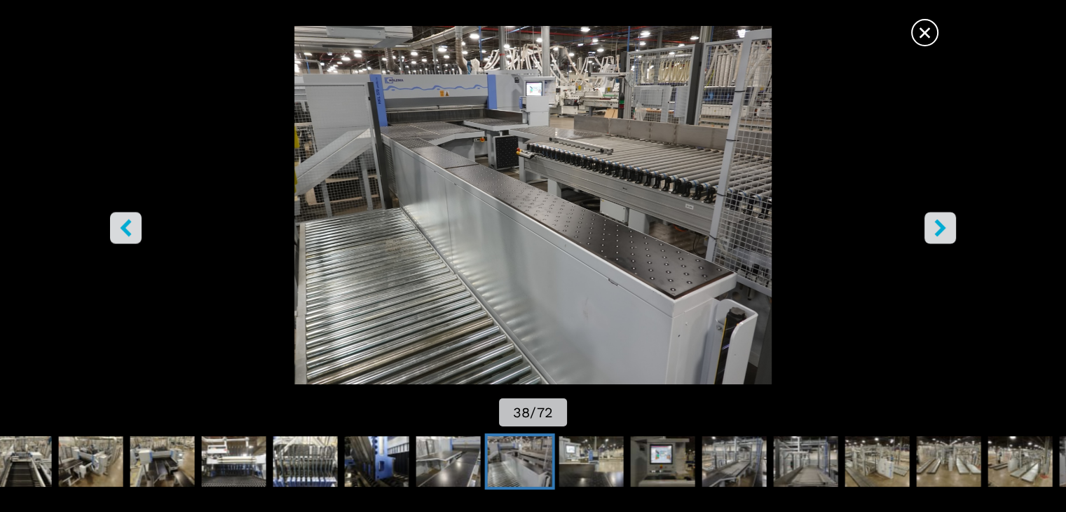
click at [935, 228] on icon "right-button" at bounding box center [941, 228] width 18 height 18
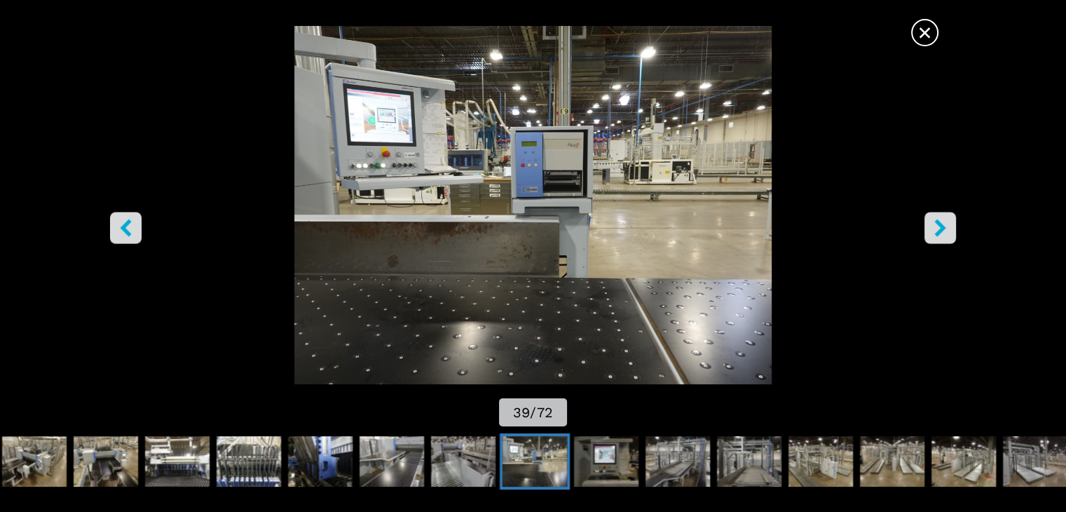
click at [937, 227] on icon "right-button" at bounding box center [941, 228] width 18 height 18
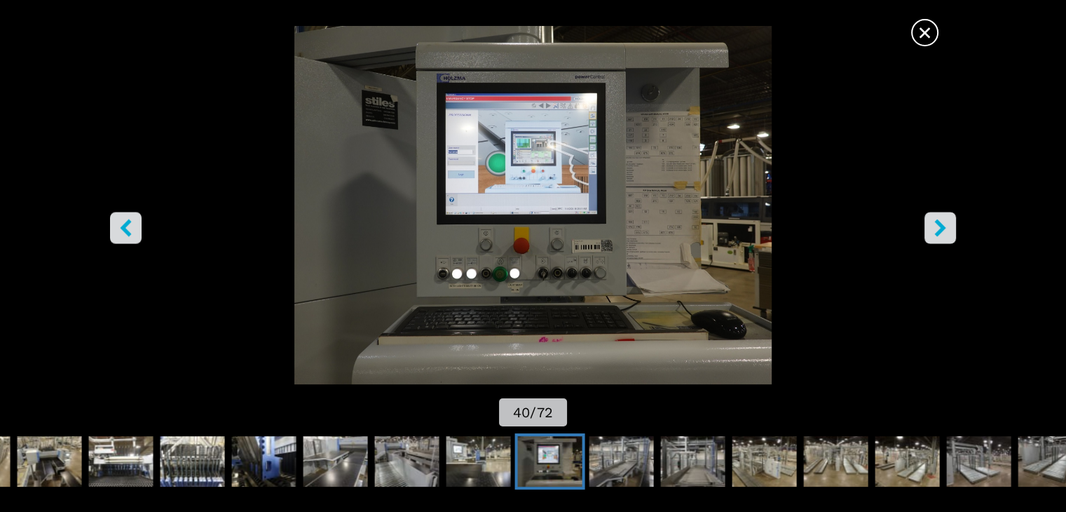
click at [937, 227] on icon "right-button" at bounding box center [941, 228] width 18 height 18
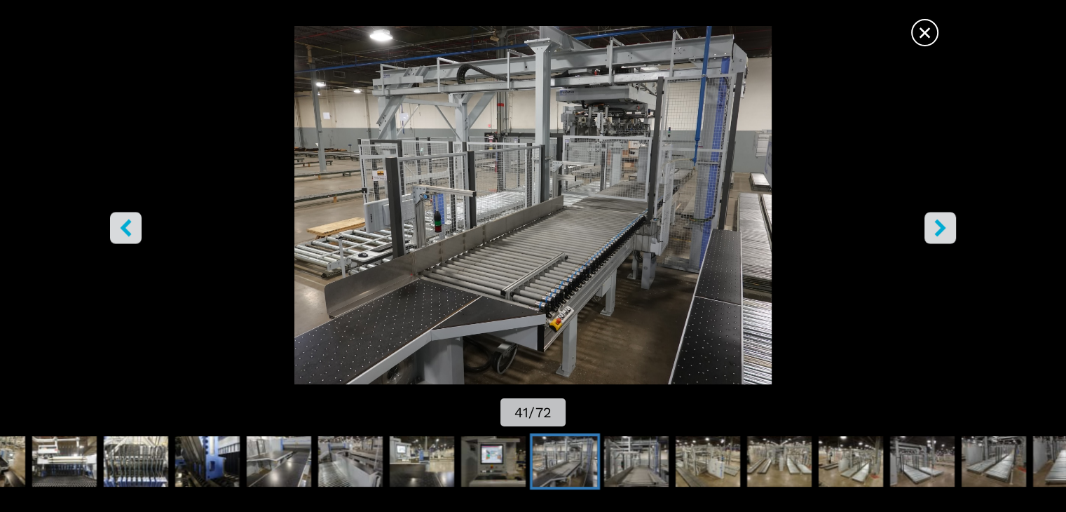
click at [939, 230] on icon "right-button" at bounding box center [939, 228] width 11 height 18
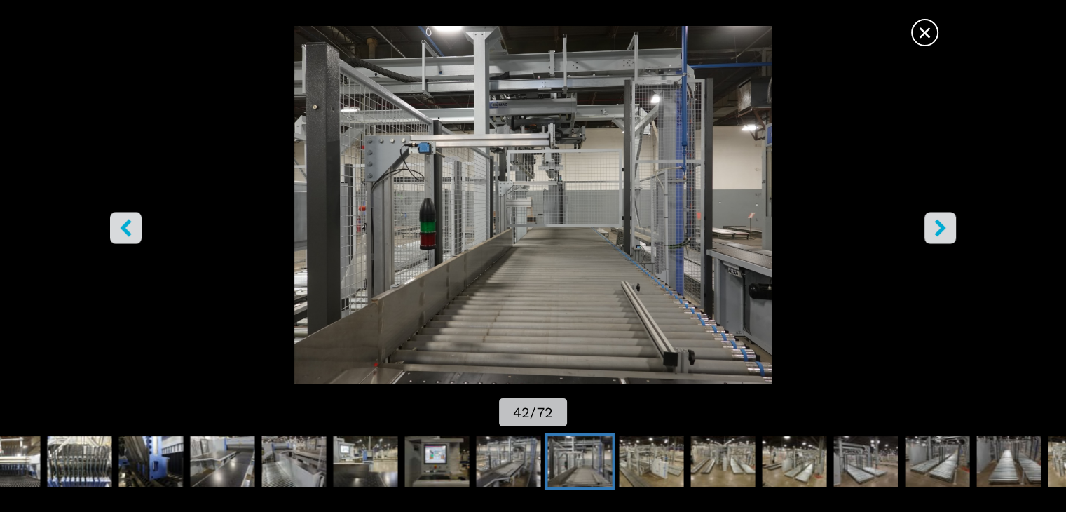
click at [939, 229] on icon "right-button" at bounding box center [939, 228] width 11 height 18
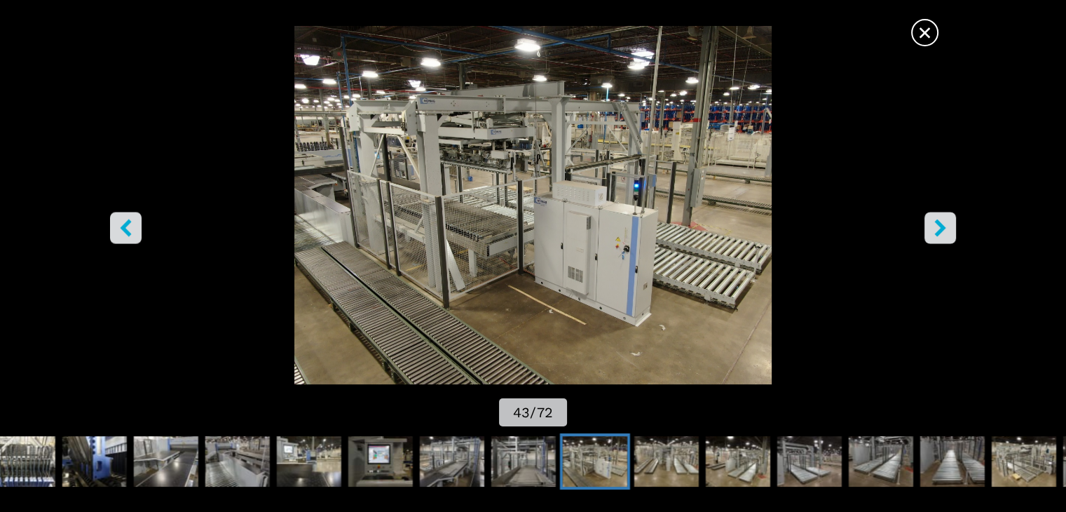
click at [945, 228] on icon "right-button" at bounding box center [939, 228] width 11 height 18
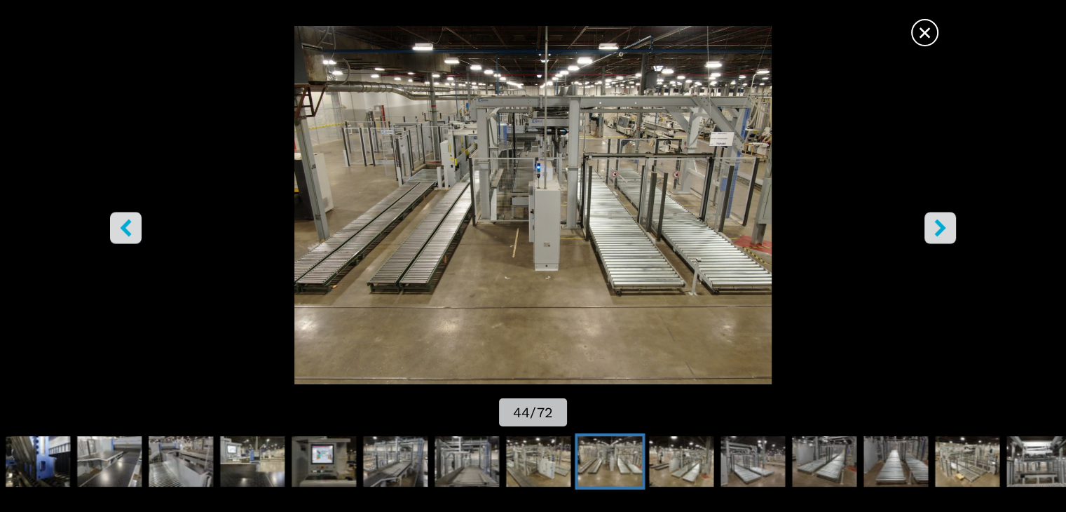
click at [945, 228] on icon "right-button" at bounding box center [939, 228] width 11 height 18
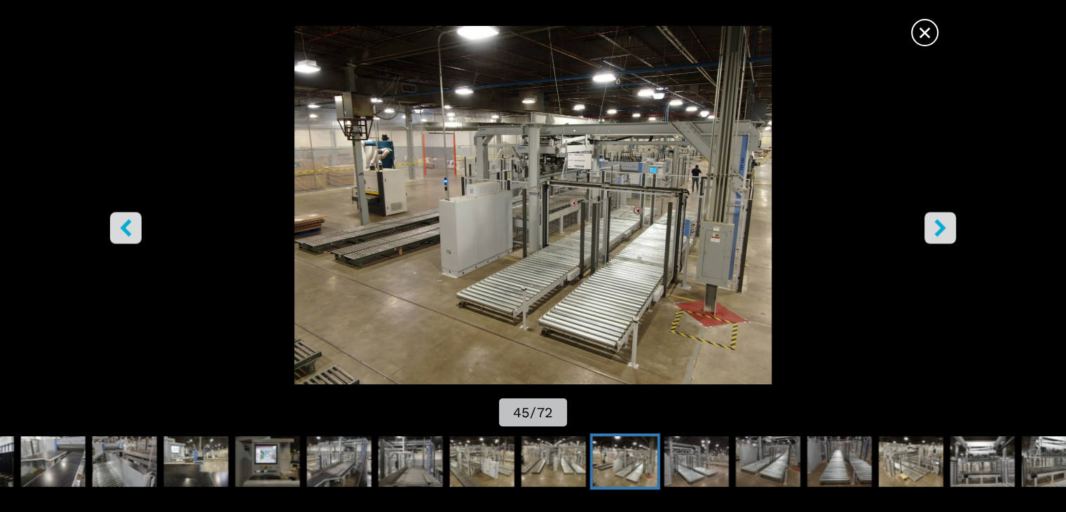
click at [945, 228] on icon "right-button" at bounding box center [939, 228] width 11 height 18
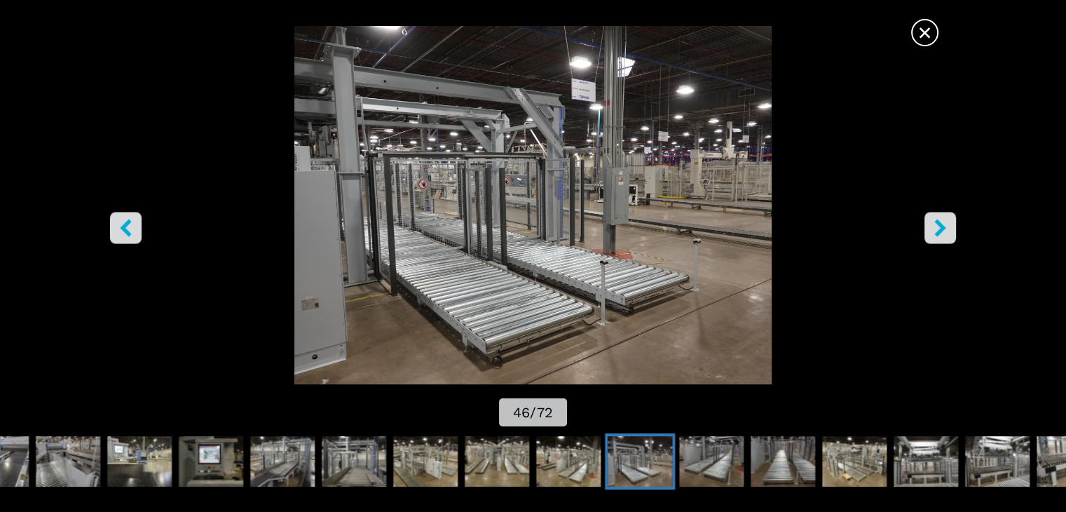
click at [945, 228] on icon "right-button" at bounding box center [939, 228] width 11 height 18
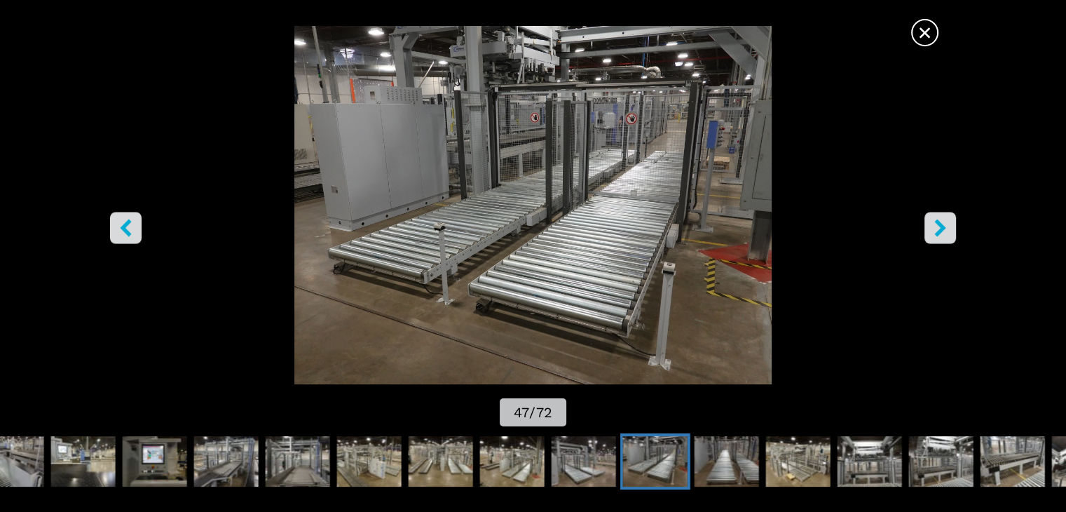
click at [945, 228] on icon "right-button" at bounding box center [939, 228] width 11 height 18
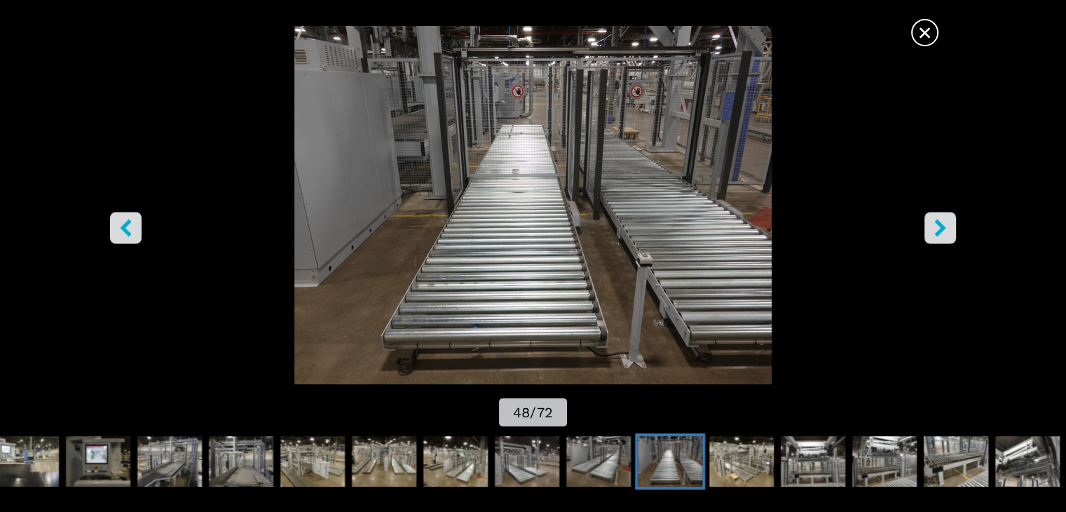
click at [947, 228] on icon "right-button" at bounding box center [941, 228] width 18 height 18
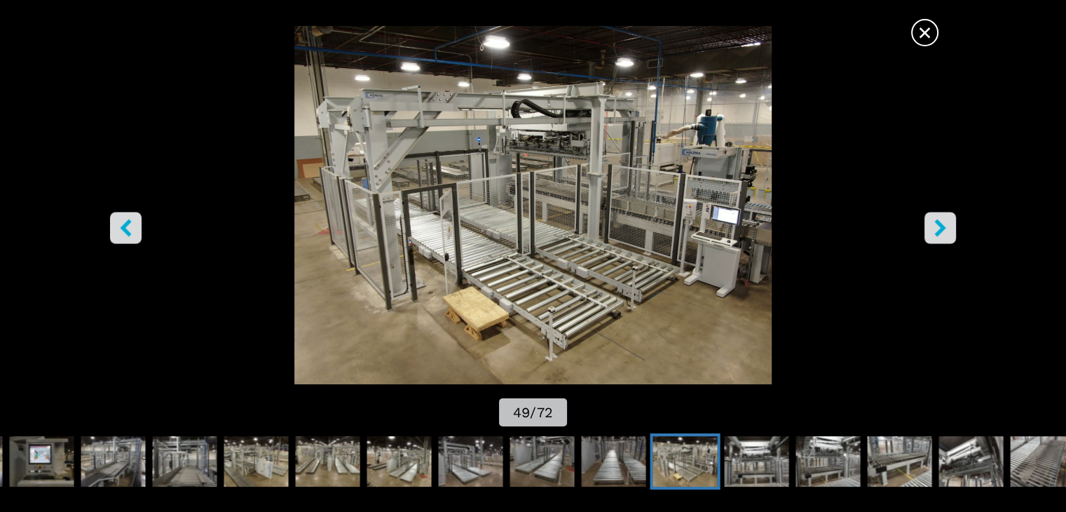
click at [934, 226] on icon "right-button" at bounding box center [941, 228] width 18 height 18
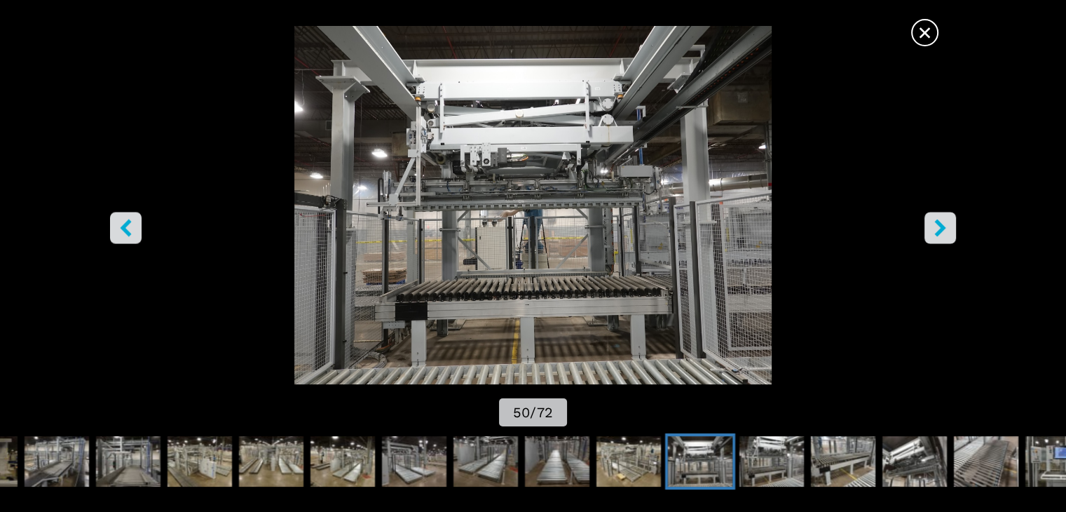
click at [944, 224] on icon "right-button" at bounding box center [941, 228] width 18 height 18
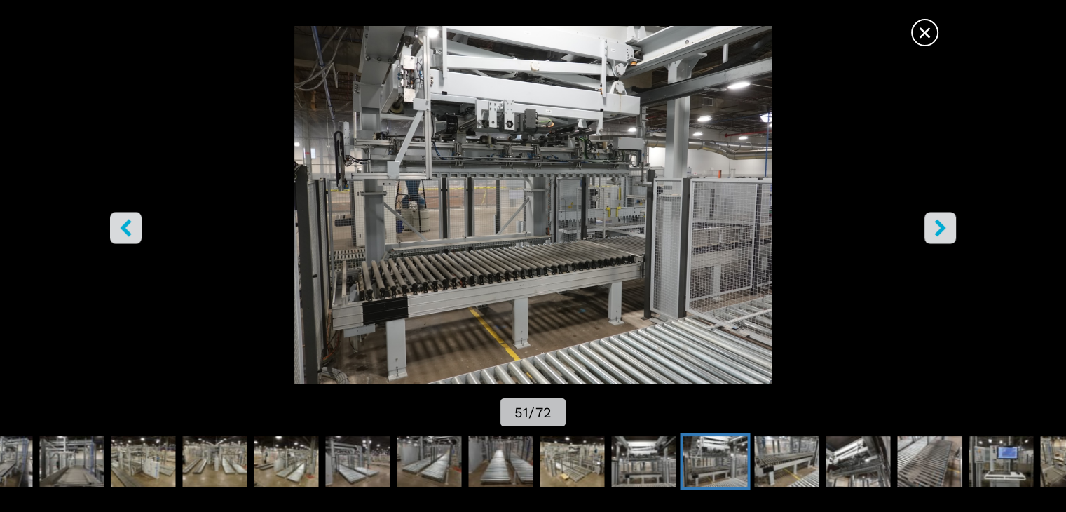
click at [936, 219] on icon "right-button" at bounding box center [941, 228] width 18 height 18
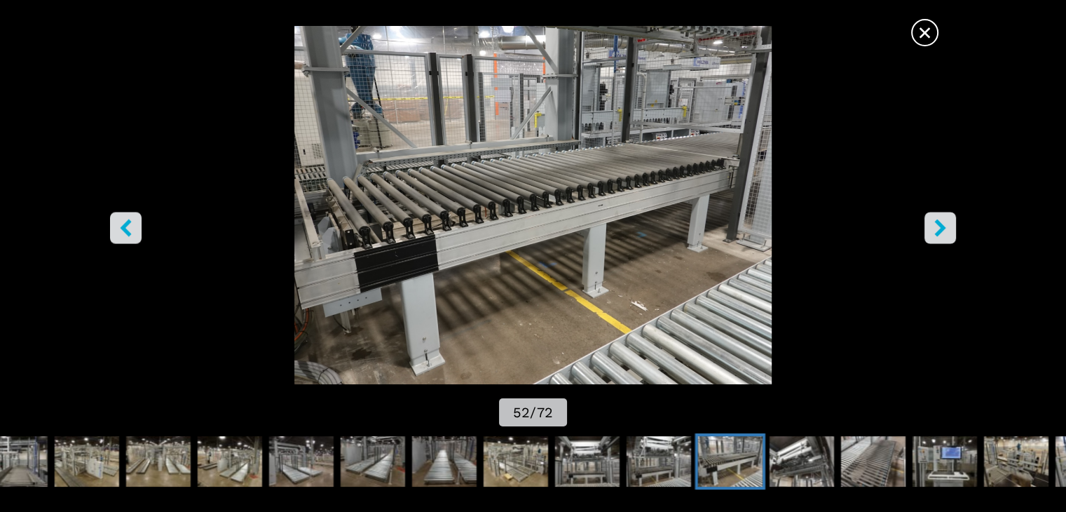
click at [941, 230] on icon "right-button" at bounding box center [939, 228] width 11 height 18
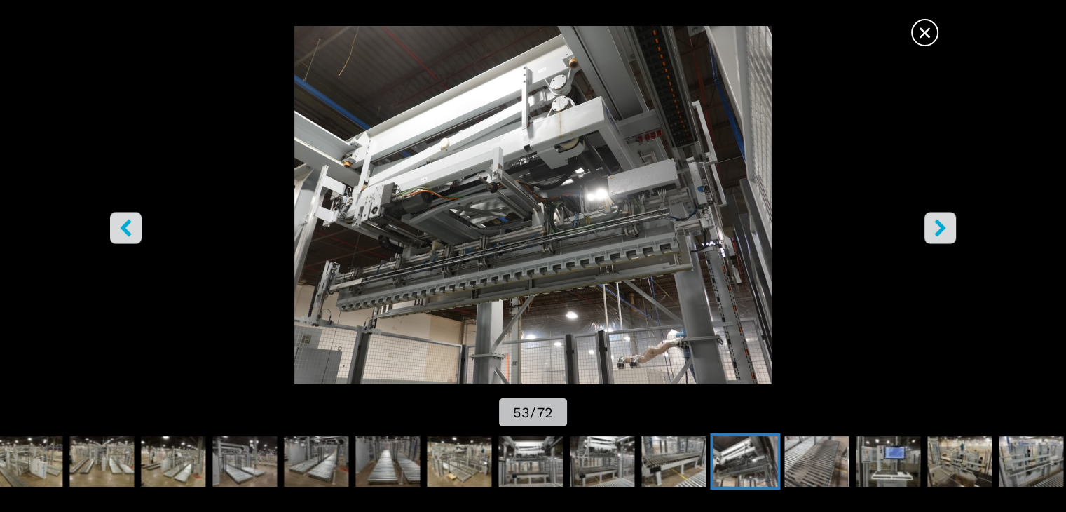
click at [946, 226] on icon "right-button" at bounding box center [941, 228] width 18 height 18
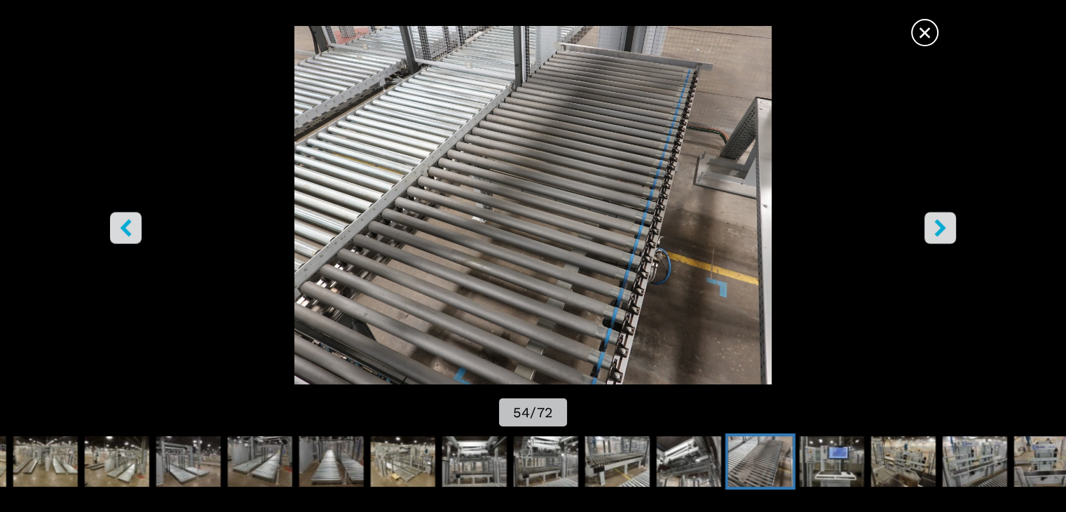
click at [946, 226] on icon "right-button" at bounding box center [941, 228] width 18 height 18
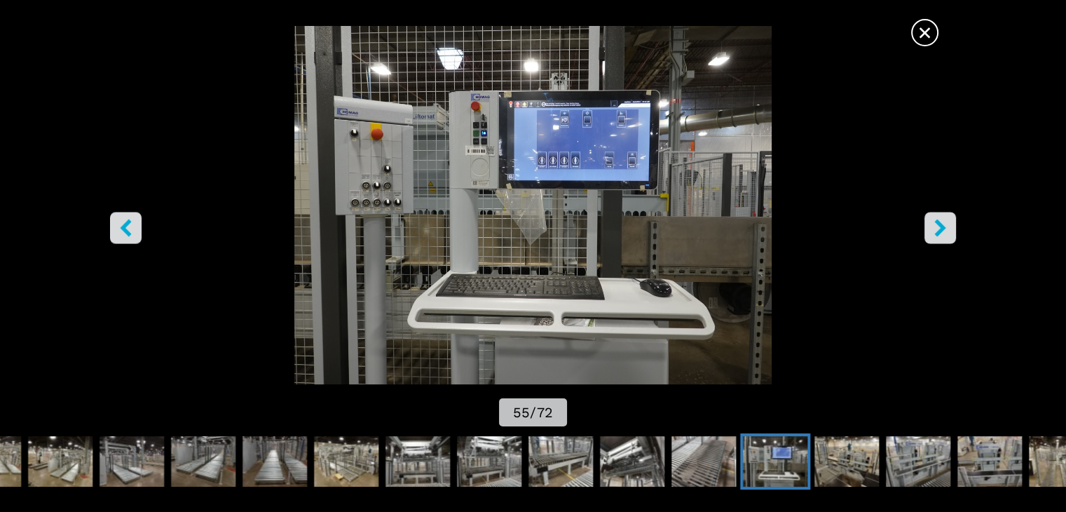
click at [946, 226] on icon "right-button" at bounding box center [941, 228] width 18 height 18
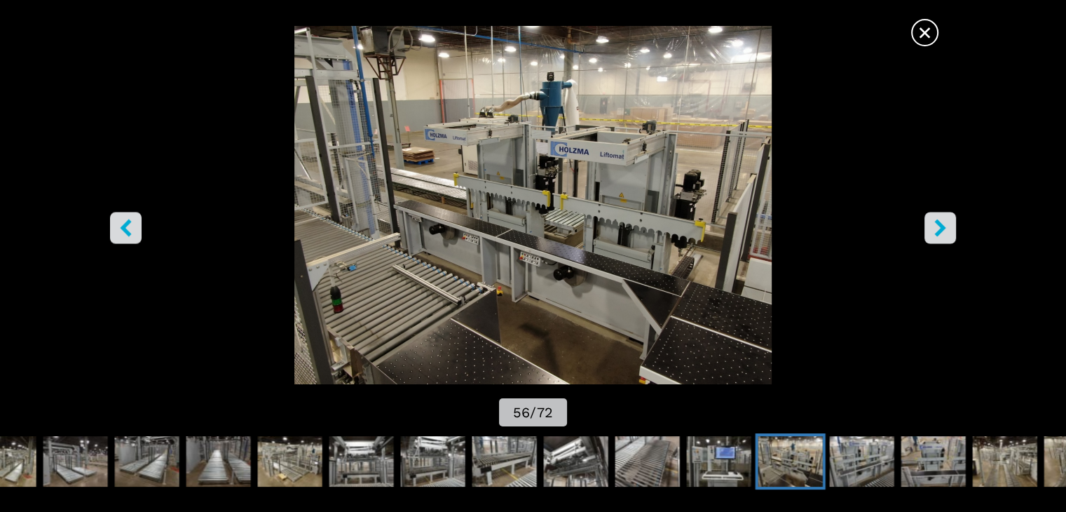
click at [942, 224] on icon "right-button" at bounding box center [941, 228] width 18 height 18
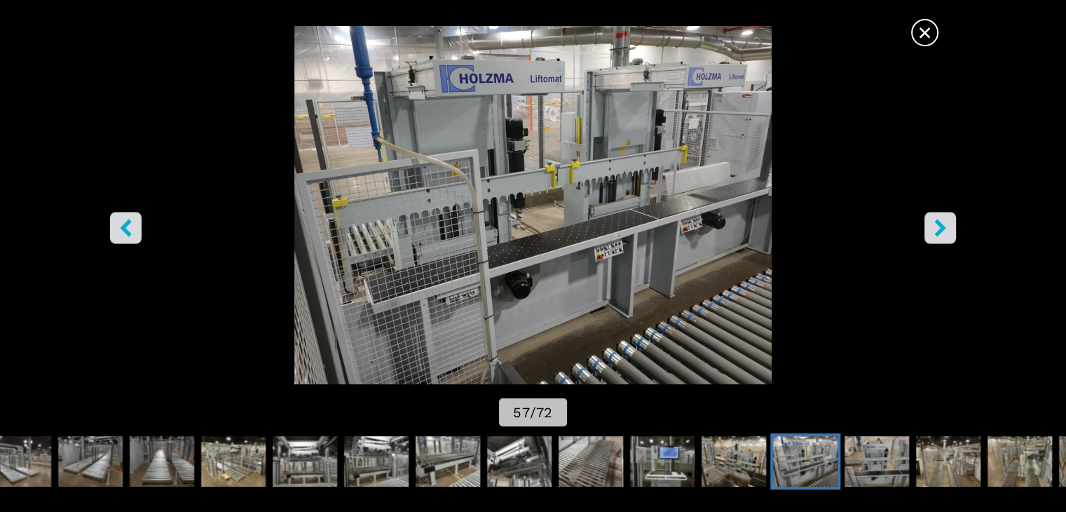
click at [941, 224] on icon "right-button" at bounding box center [939, 228] width 11 height 18
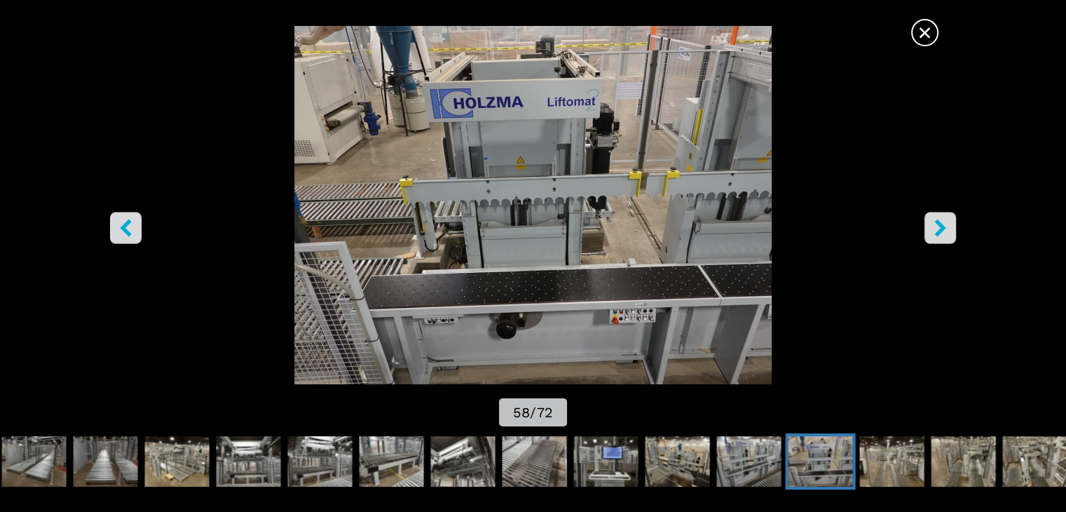
click at [941, 224] on icon "right-button" at bounding box center [939, 228] width 11 height 18
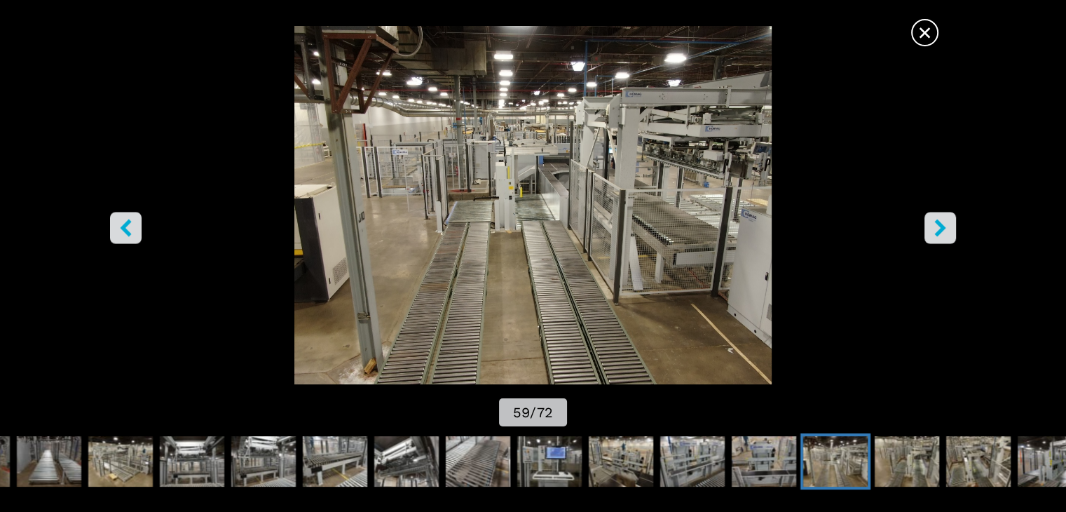
click at [922, 38] on span "×" at bounding box center [925, 30] width 25 height 25
